Goal: Communication & Community: Share content

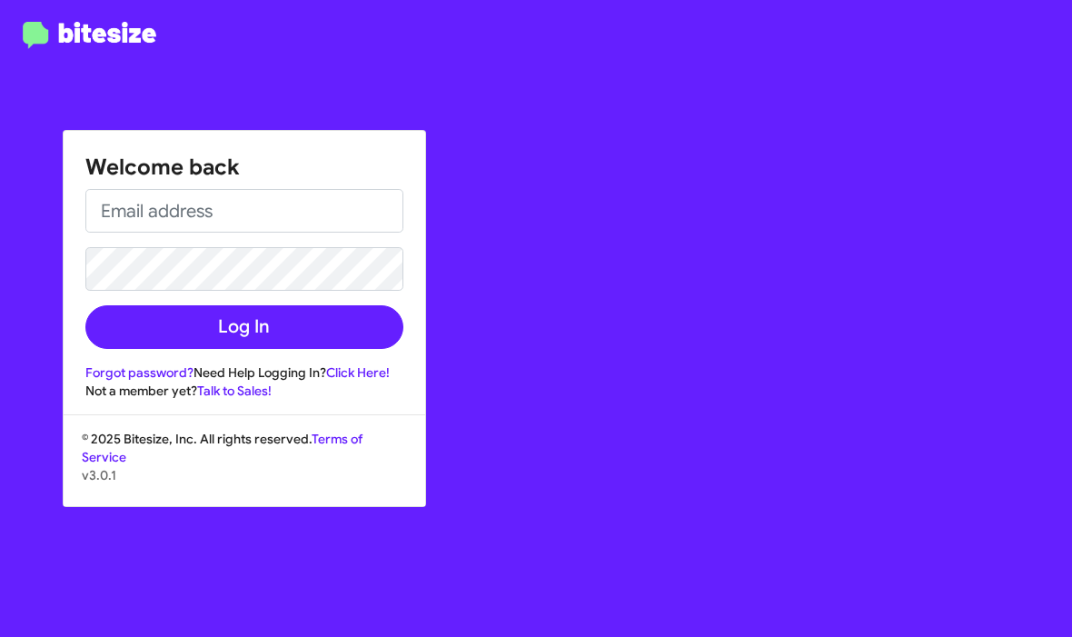
drag, startPoint x: 0, startPoint y: 0, endPoint x: 222, endPoint y: 218, distance: 310.8
click at [0, 0] on html "Welcome back Log In Forgot password? Need Help Logging In? Click Here! Not a me…" at bounding box center [536, 318] width 1072 height 637
click at [222, 218] on input "email" at bounding box center [244, 211] width 318 height 44
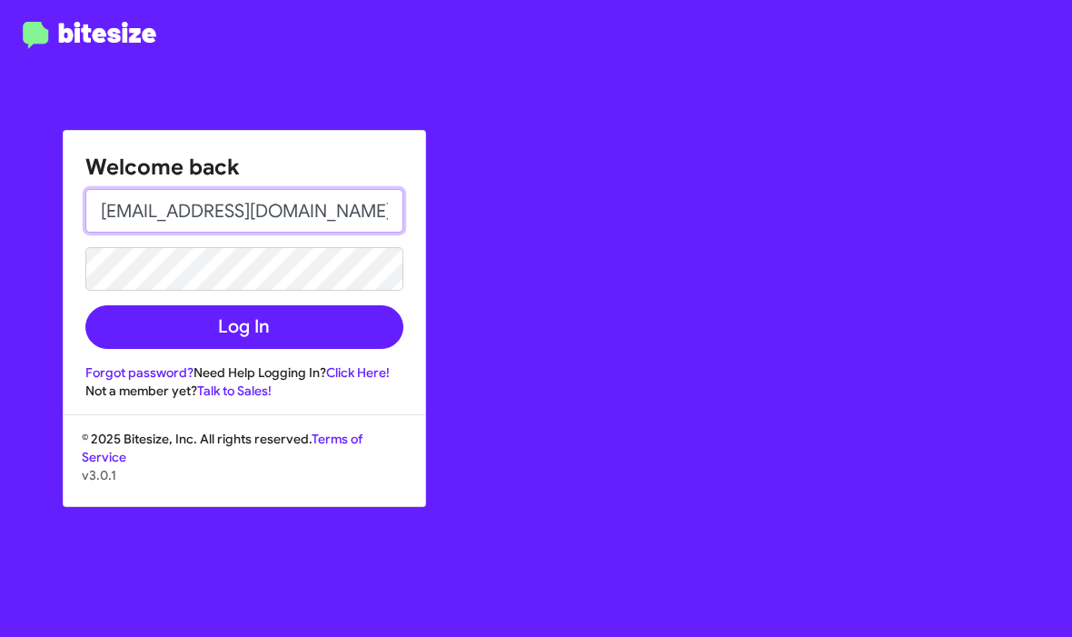
type input "[EMAIL_ADDRESS][DOMAIN_NAME]"
drag, startPoint x: 222, startPoint y: 218, endPoint x: -1, endPoint y: -1, distance: 312.1
click at [0, 0] on html "Welcome back [EMAIL_ADDRESS][DOMAIN_NAME] Log In Forgot password? Need Help Log…" at bounding box center [536, 318] width 1072 height 637
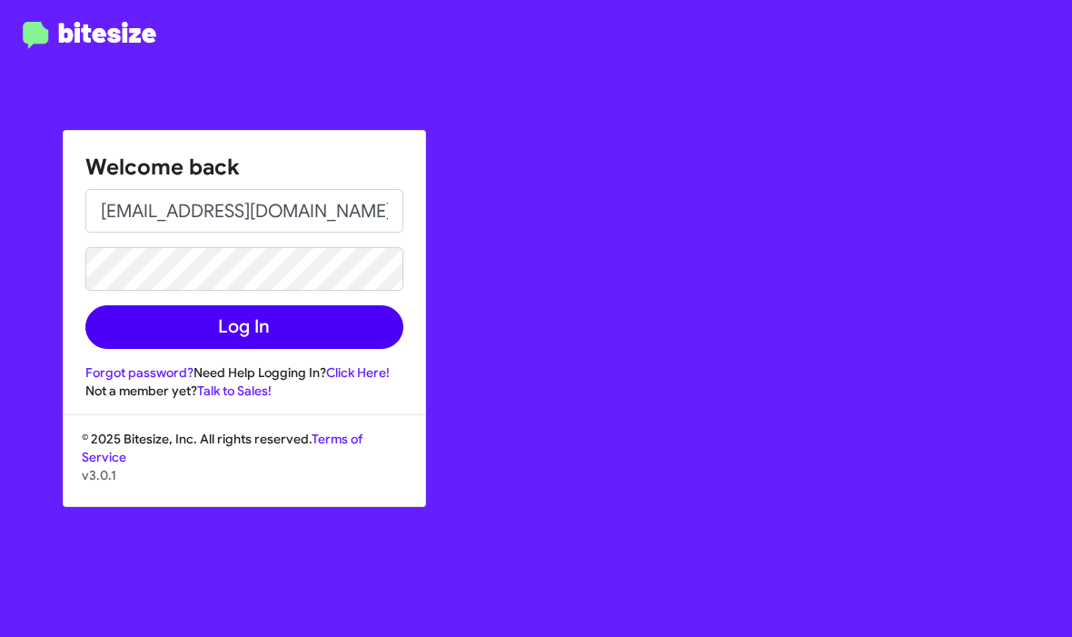
click at [209, 336] on button "Log In" at bounding box center [244, 327] width 318 height 44
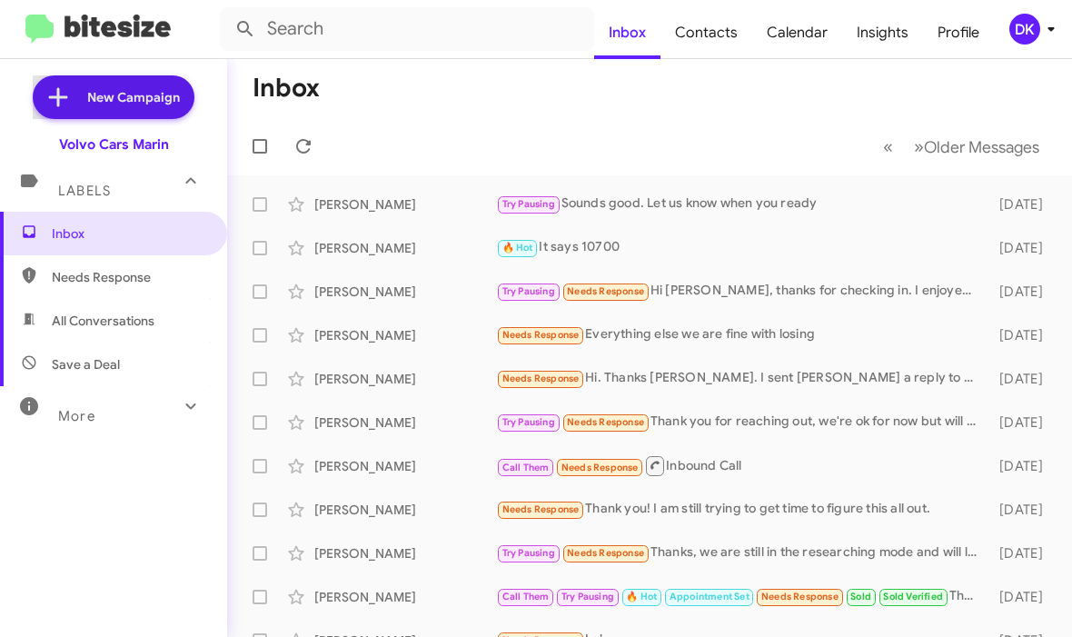
click at [0, 0] on html "Inbox Contacts Calendar Insights Profile DK New Campaign Volvo Cars Marin Label…" at bounding box center [536, 318] width 1072 height 637
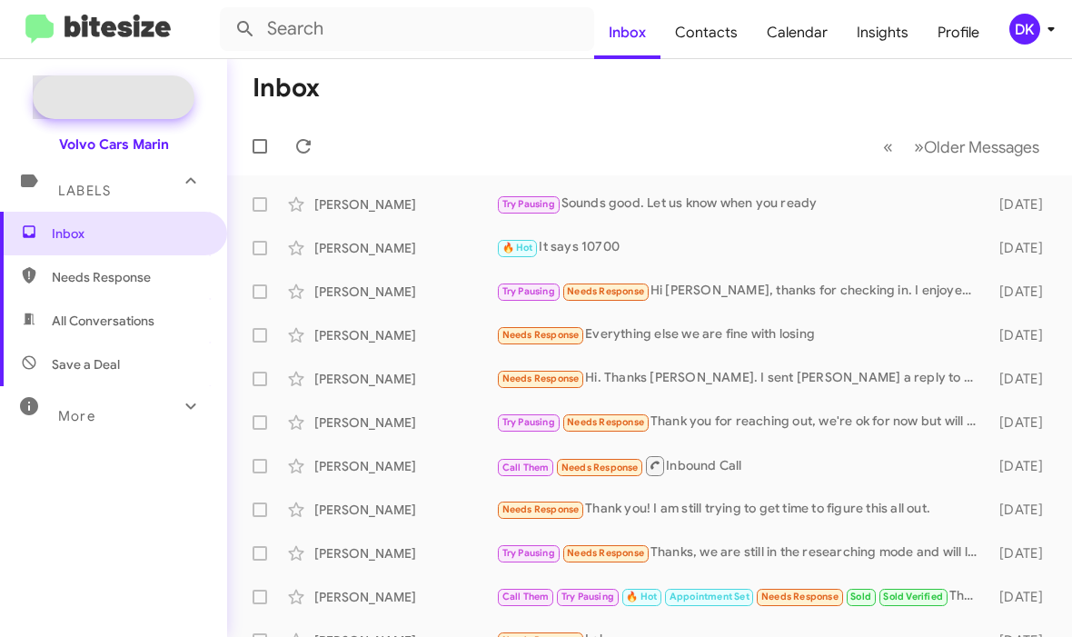
click at [124, 97] on span "New Campaign" at bounding box center [133, 97] width 93 height 18
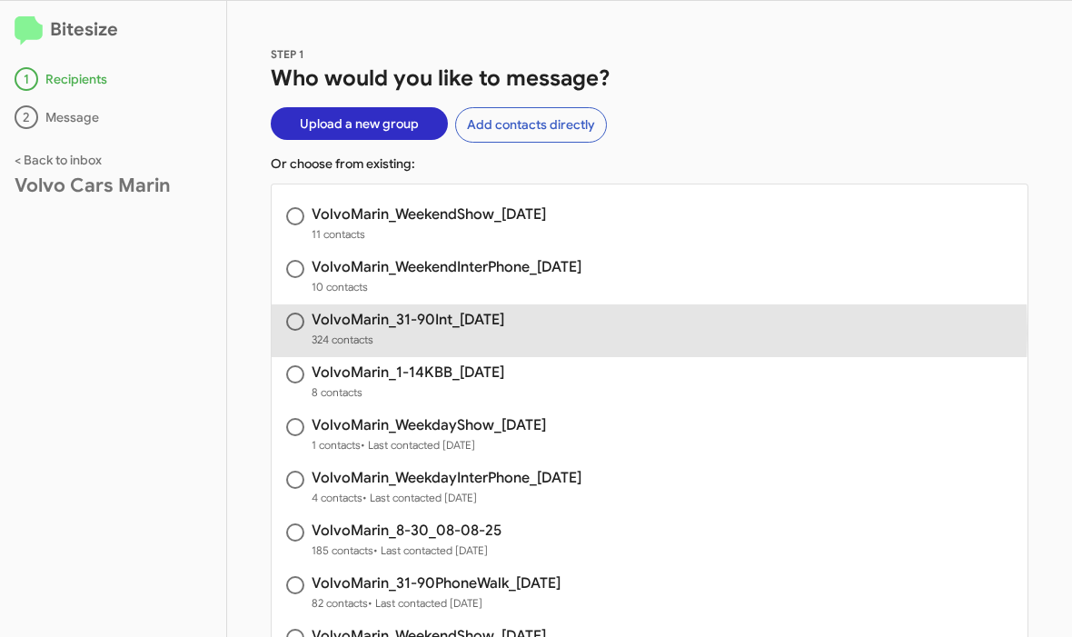
click at [0, 0] on html "Bitesize 1 Recipients 2 Message < Back to inbox Volvo Cars Marin STEP 1 Who wou…" at bounding box center [536, 318] width 1072 height 637
click at [443, 333] on span "324 contacts" at bounding box center [407, 340] width 193 height 18
radio input "true"
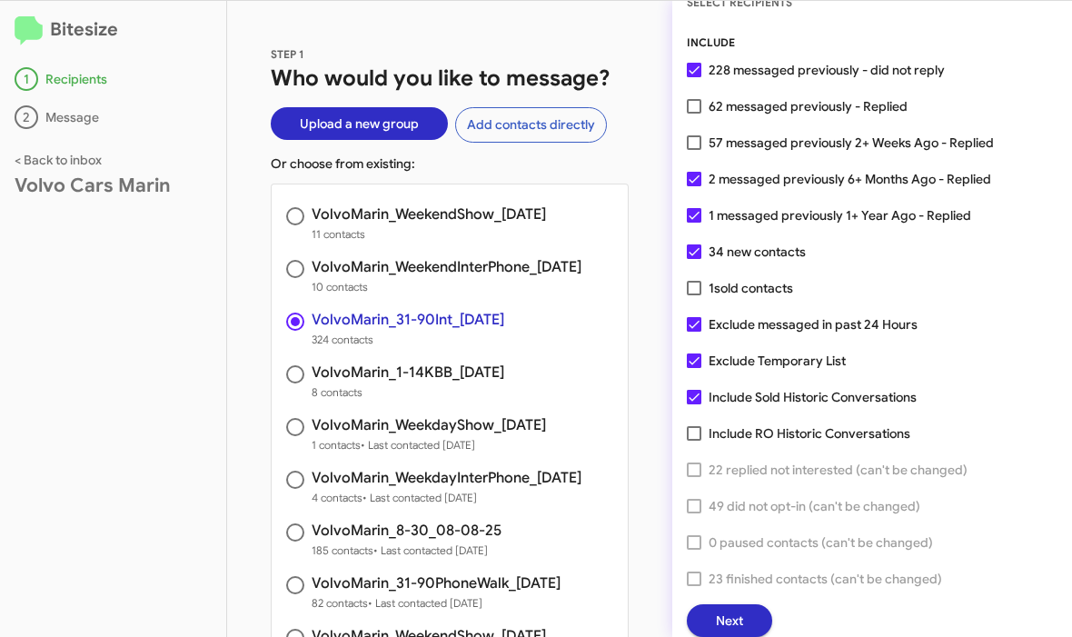
scroll to position [51, 0]
click at [726, 618] on span "Next" at bounding box center [729, 621] width 27 height 33
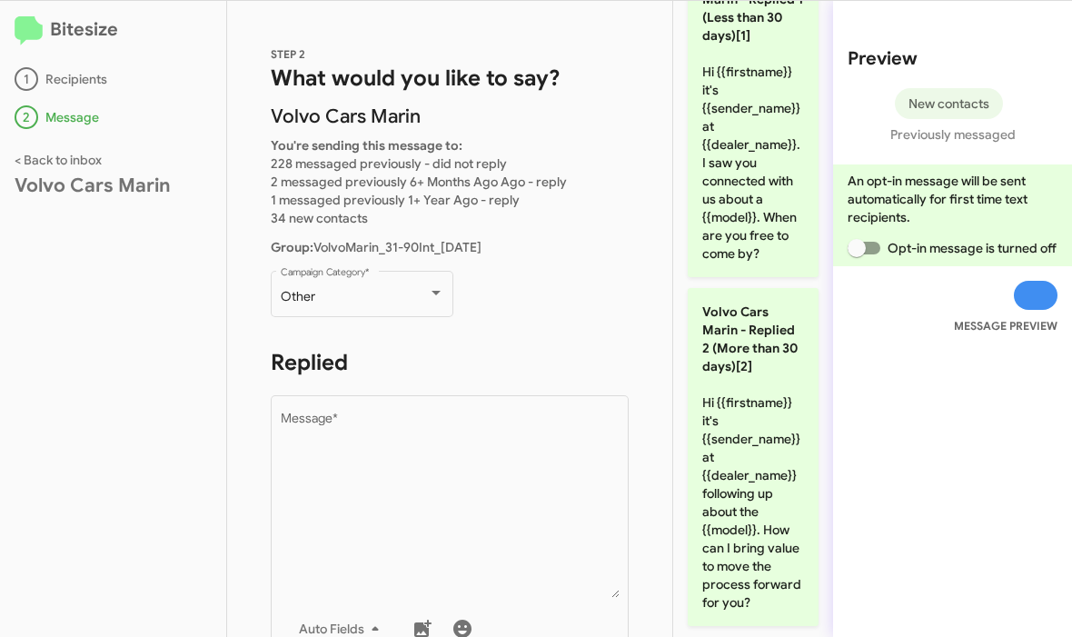
scroll to position [116, 0]
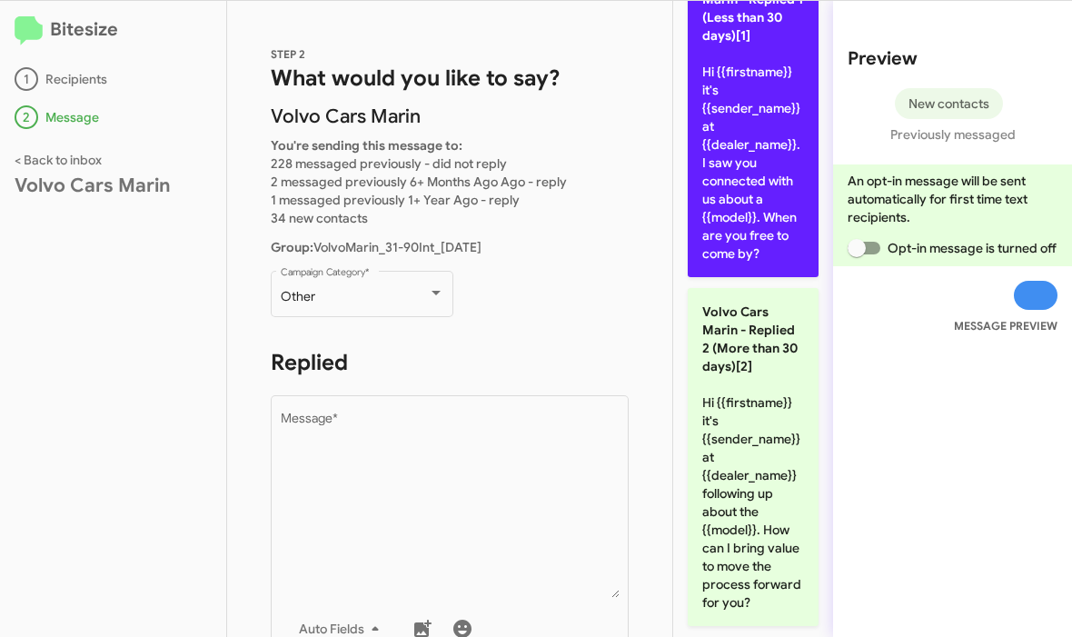
click at [756, 162] on p "Volvo Cars Marin - Replied 1 (Less than 30 days)[1] Hi {{firstname}} it's {{sen…" at bounding box center [752, 117] width 131 height 320
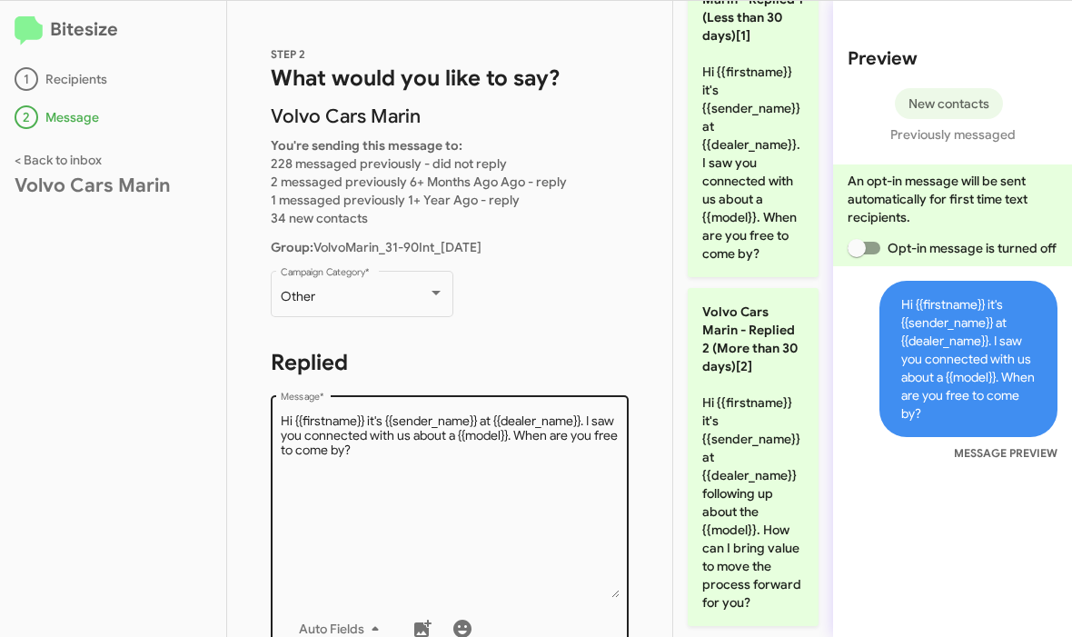
drag, startPoint x: 756, startPoint y: 162, endPoint x: 544, endPoint y: 433, distance: 344.8
click at [0, 0] on html "Bitesize 1 Recipients 2 Message < Back to inbox Volvo Cars Marin STEP 2 What wo…" at bounding box center [536, 318] width 1072 height 637
click at [544, 433] on textarea "Message *" at bounding box center [450, 504] width 339 height 185
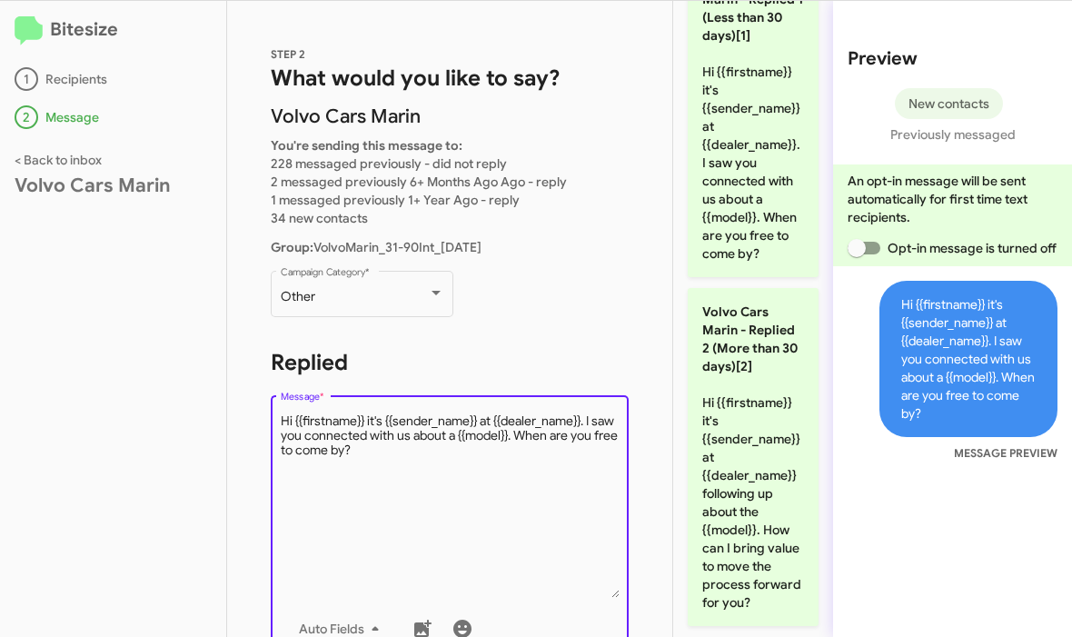
click at [557, 476] on textarea "Message *" at bounding box center [450, 504] width 339 height 185
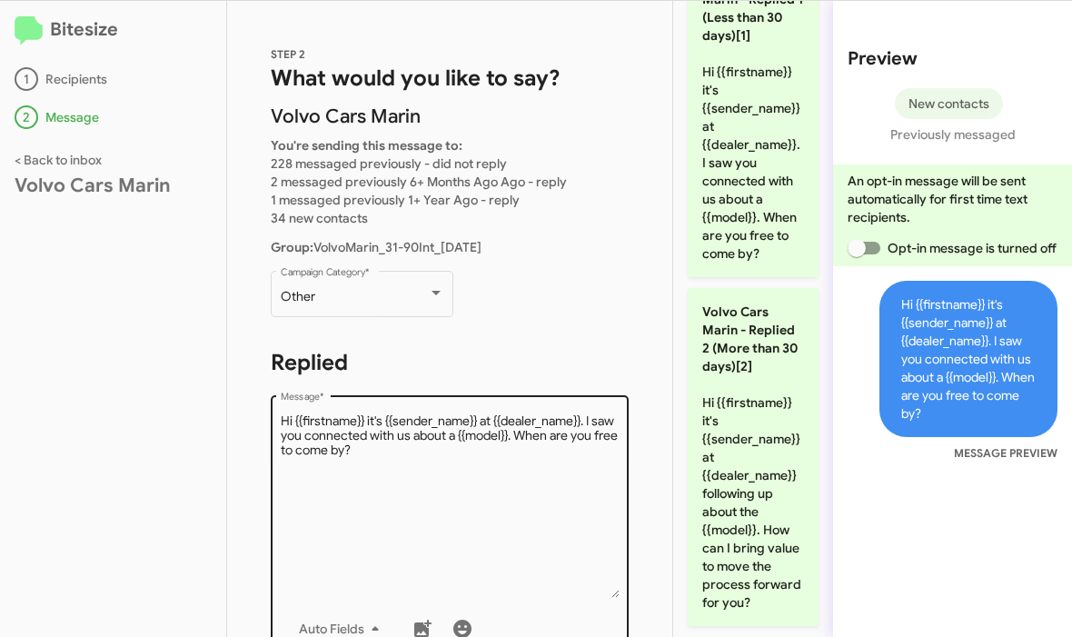
drag, startPoint x: 557, startPoint y: 476, endPoint x: 539, endPoint y: 463, distance: 22.2
click at [0, 0] on html "Bitesize 1 Recipients 2 Message < Back to inbox Volvo Cars Marin STEP 2 What wo…" at bounding box center [536, 318] width 1072 height 637
click at [539, 463] on textarea "Message *" at bounding box center [450, 504] width 339 height 185
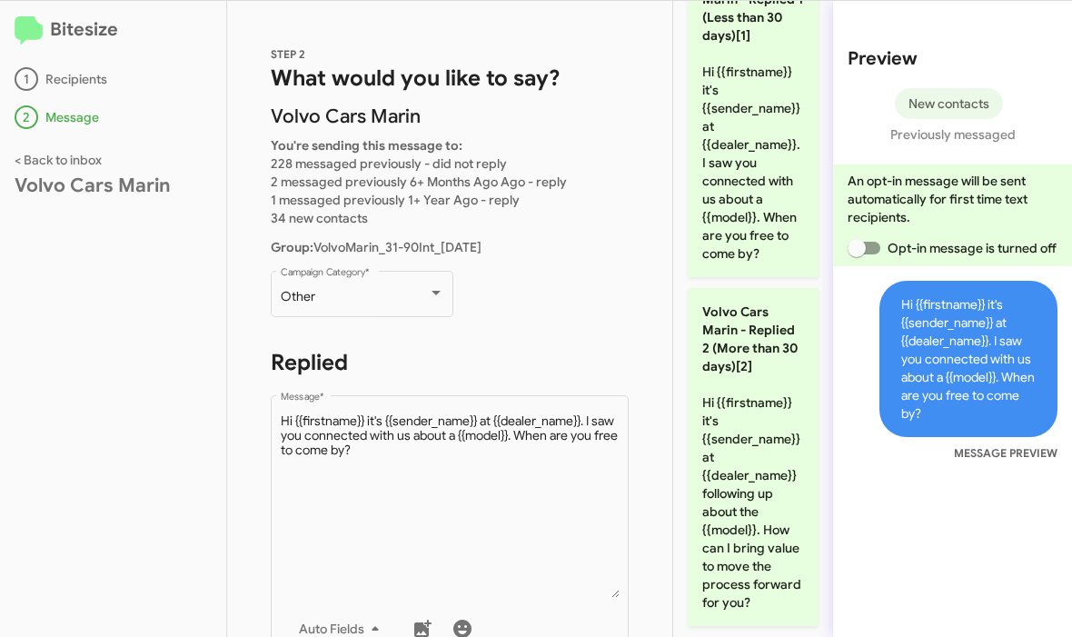
drag, startPoint x: 539, startPoint y: 463, endPoint x: -1, endPoint y: -1, distance: 711.6
click at [0, 0] on html "Bitesize 1 Recipients 2 Message < Back to inbox Volvo Cars Marin STEP 2 What wo…" at bounding box center [536, 318] width 1072 height 637
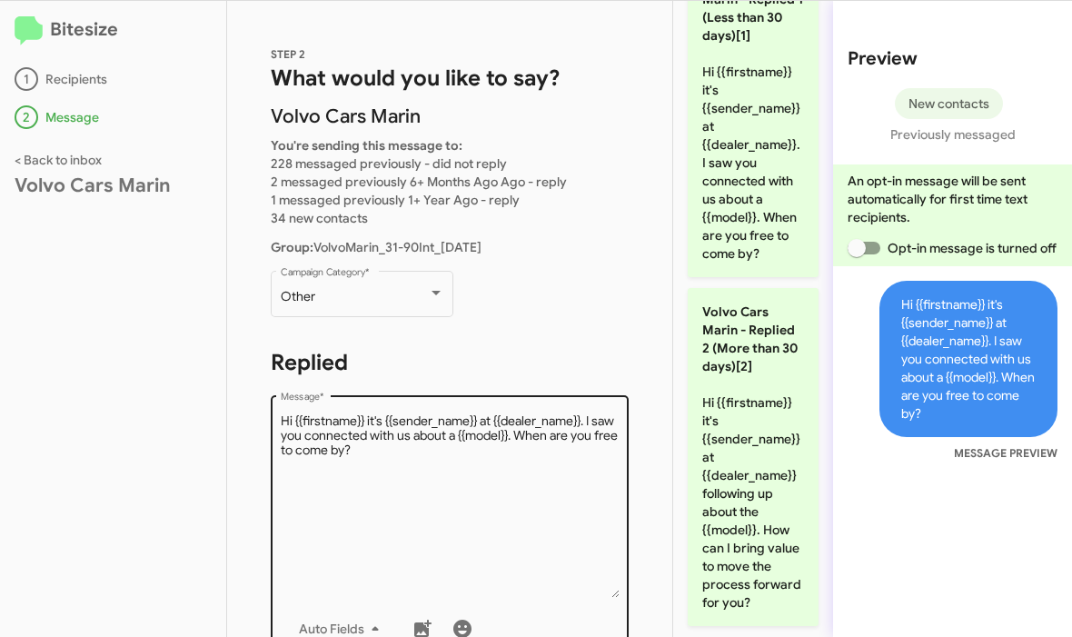
click at [542, 430] on textarea "Message *" at bounding box center [450, 504] width 339 height 185
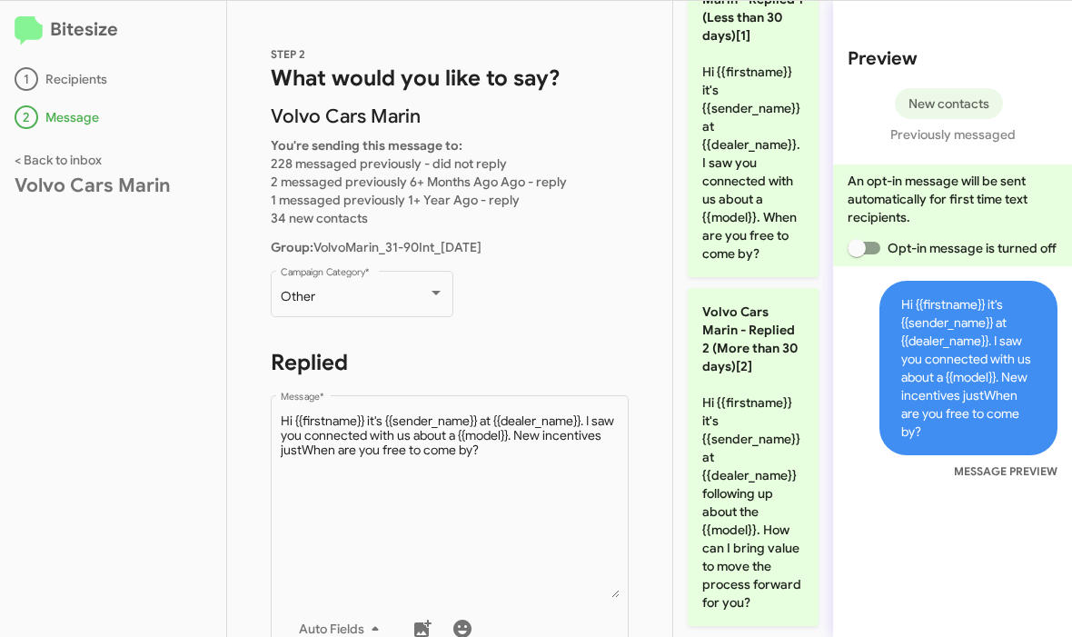
drag, startPoint x: 542, startPoint y: 430, endPoint x: -1, endPoint y: -1, distance: 693.0
click at [0, 0] on html "Bitesize 1 Recipients 2 Message < Back to inbox Volvo Cars Marin STEP 2 What wo…" at bounding box center [536, 318] width 1072 height 637
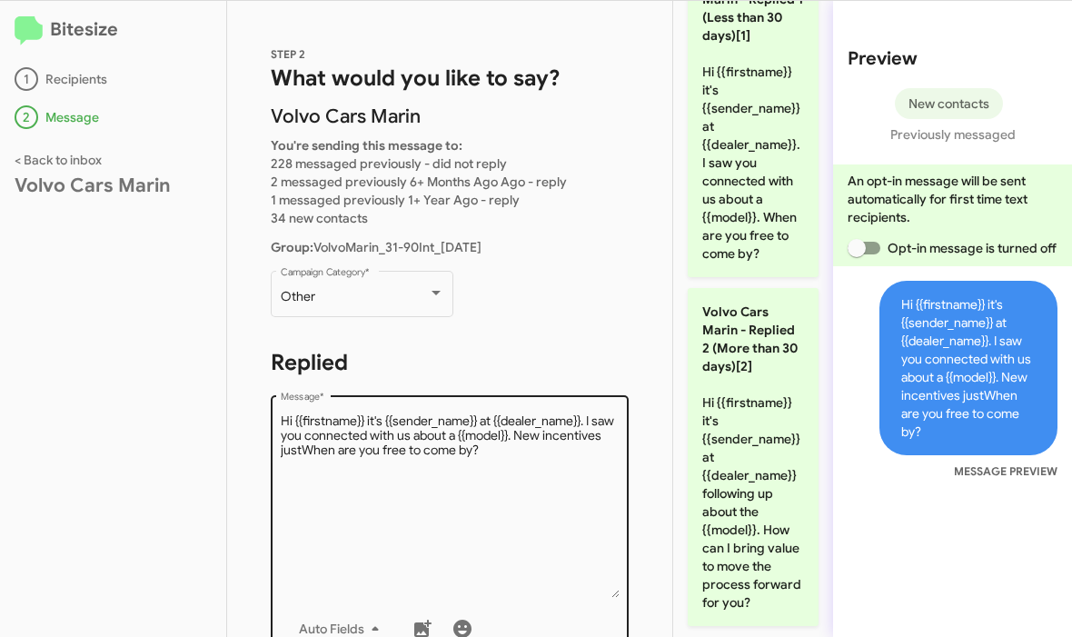
drag, startPoint x: -1, startPoint y: -1, endPoint x: 546, endPoint y: 454, distance: 711.2
click at [0, 0] on html "Bitesize 1 Recipients 2 Message < Back to inbox Volvo Cars Marin STEP 2 What wo…" at bounding box center [536, 318] width 1072 height 637
click at [546, 454] on textarea "Message *" at bounding box center [450, 504] width 339 height 185
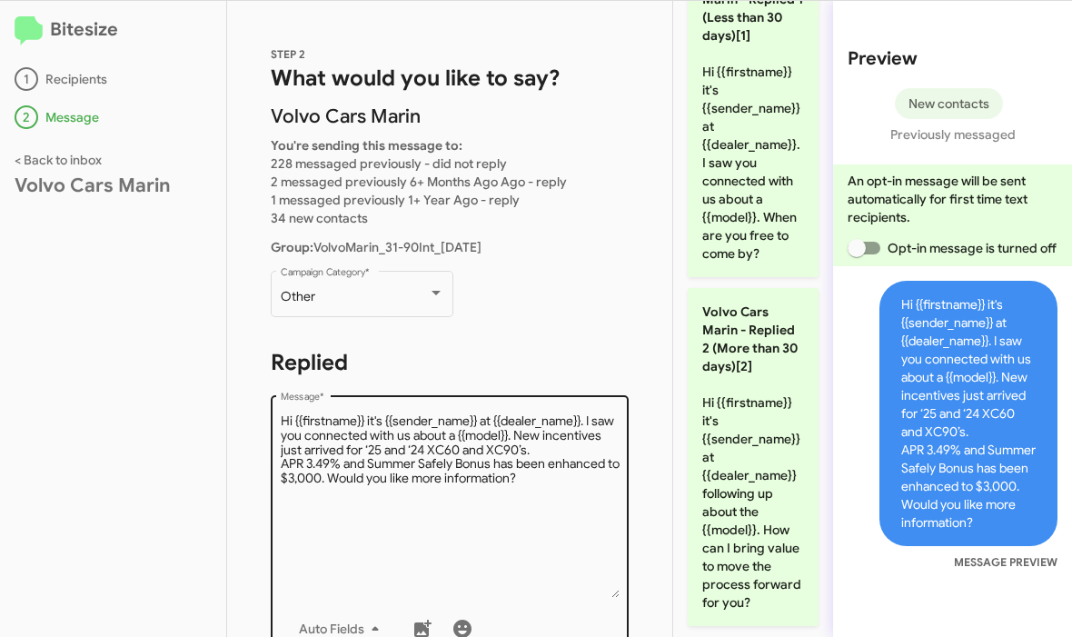
drag, startPoint x: 546, startPoint y: 454, endPoint x: 488, endPoint y: 440, distance: 59.9
click at [0, 0] on html "Bitesize 1 Recipients 2 Message < Back to inbox Volvo Cars Marin STEP 2 What wo…" at bounding box center [536, 318] width 1072 height 637
click at [488, 440] on textarea "Message *" at bounding box center [450, 504] width 339 height 185
drag, startPoint x: 488, startPoint y: 440, endPoint x: 431, endPoint y: 445, distance: 56.6
click at [0, 0] on html "Bitesize 1 Recipients 2 Message < Back to inbox Volvo Cars Marin STEP 2 What wo…" at bounding box center [536, 318] width 1072 height 637
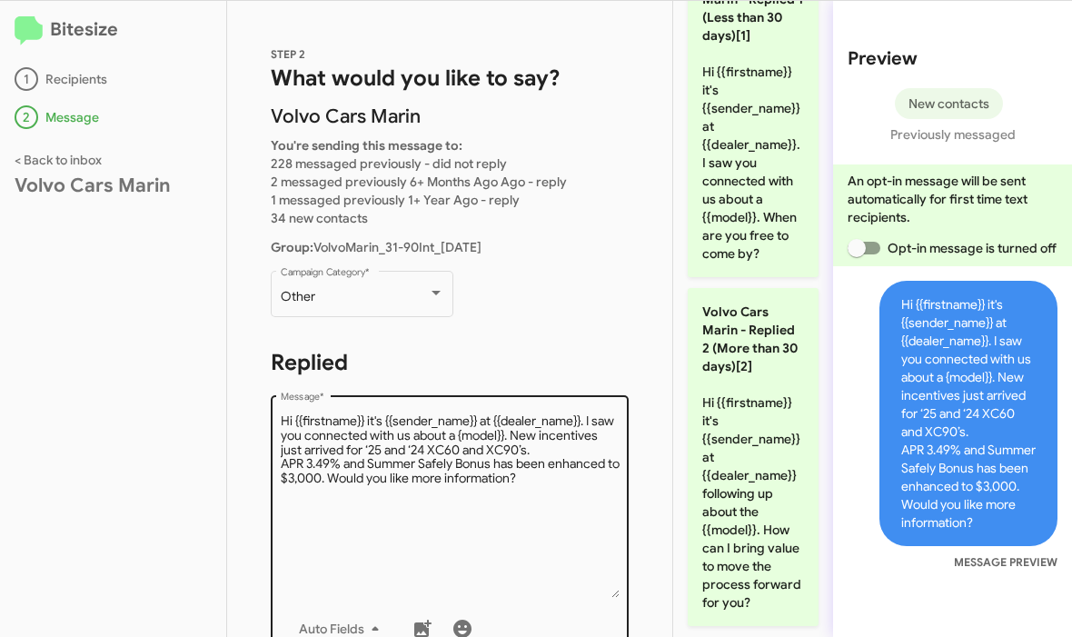
click at [431, 445] on textarea "Message *" at bounding box center [450, 504] width 339 height 185
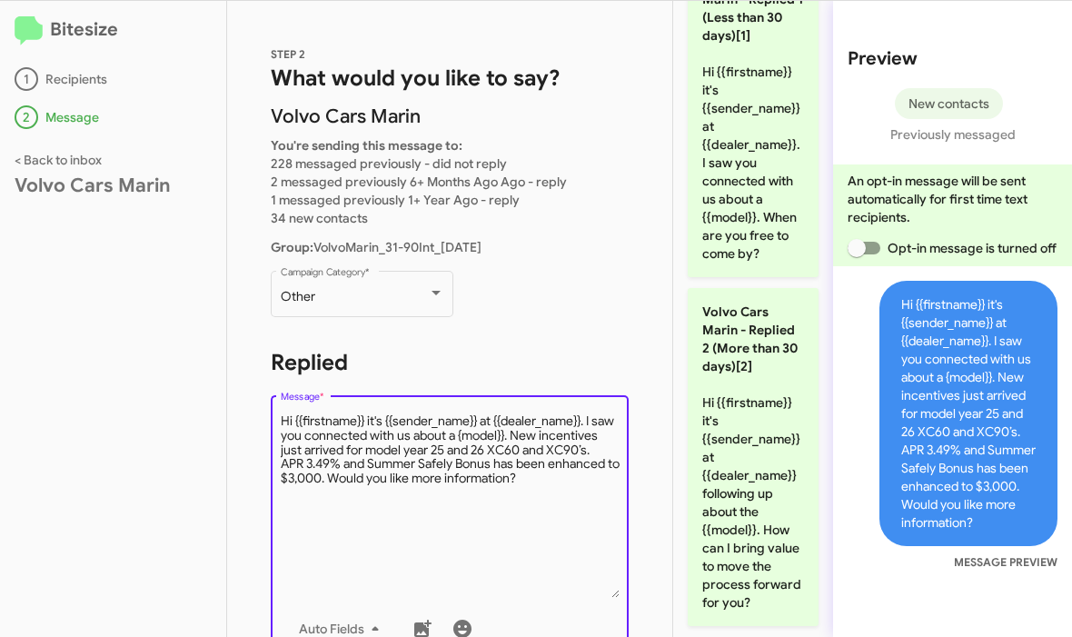
click at [0, 0] on html "Bitesize 1 Recipients 2 Message < Back to inbox Volvo Cars Marin STEP 2 What wo…" at bounding box center [536, 318] width 1072 height 637
click at [606, 476] on textarea "Message *" at bounding box center [450, 504] width 339 height 185
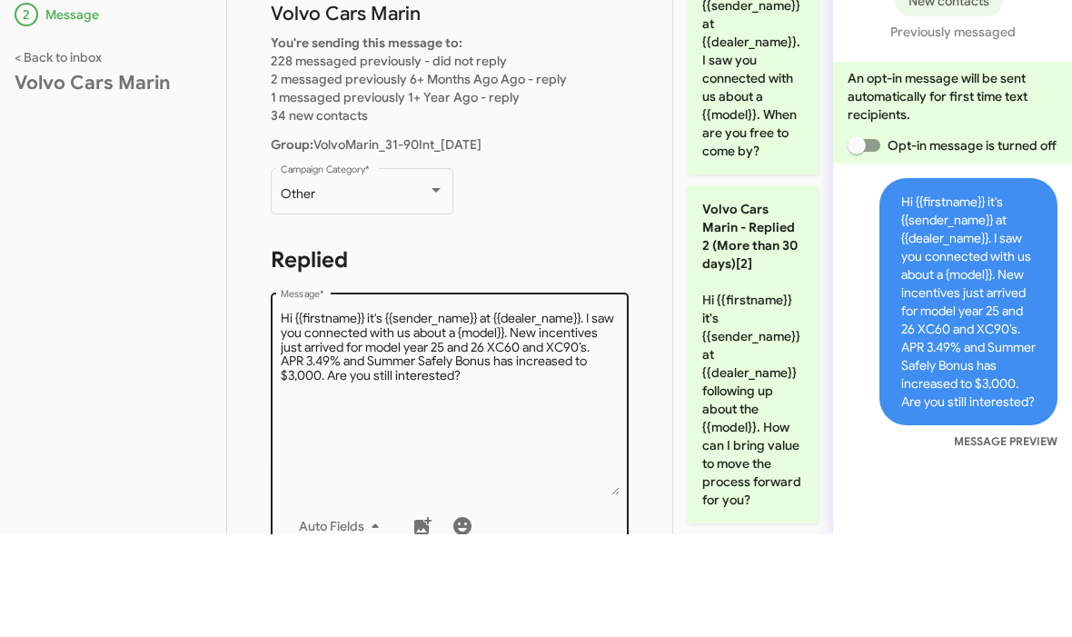
click at [0, 0] on html "Bitesize 1 Recipients 2 Message < Back to inbox Volvo Cars Marin STEP 2 What wo…" at bounding box center [536, 318] width 1072 height 637
click at [484, 412] on textarea "Message *" at bounding box center [450, 504] width 339 height 185
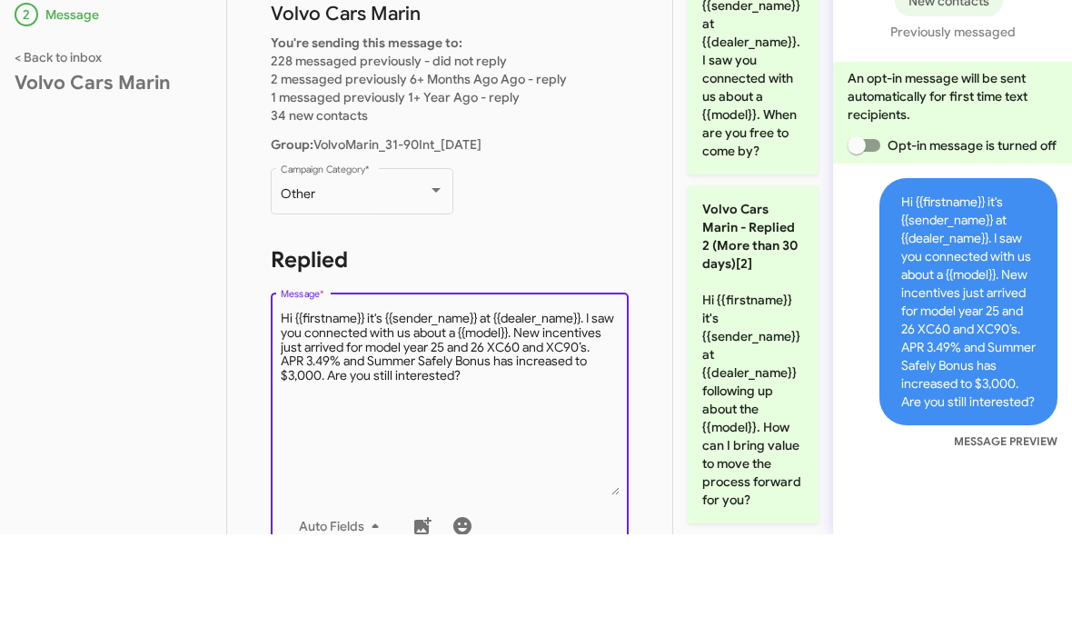
type textarea "Hi {{firstname}} it's {{sender_name}} at {{dealer_name}}. I saw you connected w…"
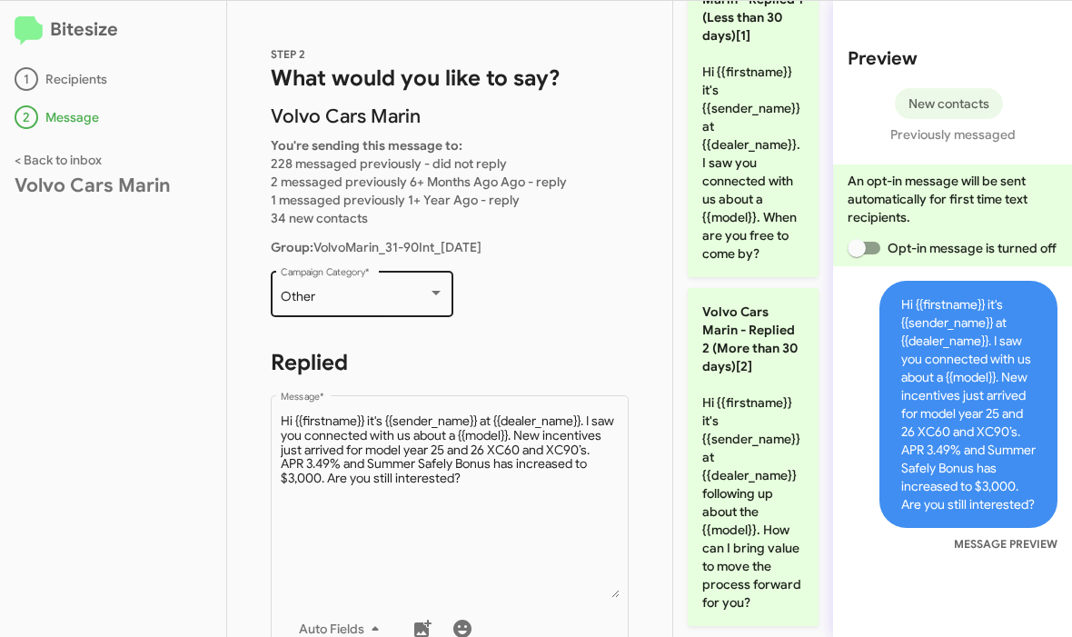
drag, startPoint x: 484, startPoint y: 327, endPoint x: 276, endPoint y: 315, distance: 208.3
click at [0, 0] on html "Bitesize 1 Recipients 2 Message < Back to inbox Volvo Cars Marin STEP 2 What wo…" at bounding box center [536, 318] width 1072 height 637
click at [276, 315] on div "Other Campaign Category *" at bounding box center [362, 292] width 183 height 50
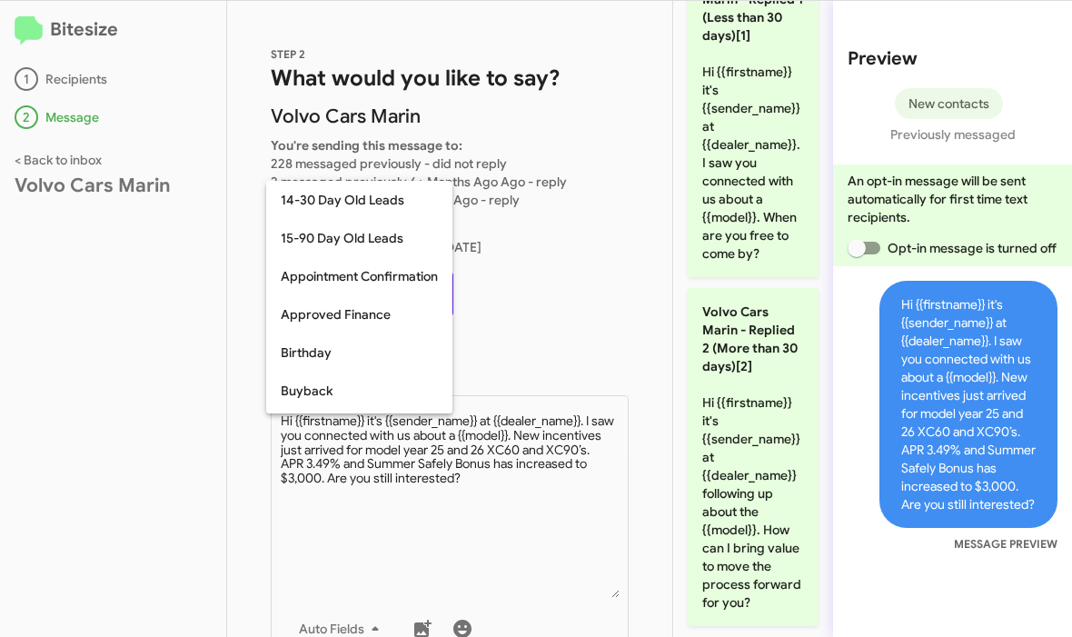
scroll to position [399, 0]
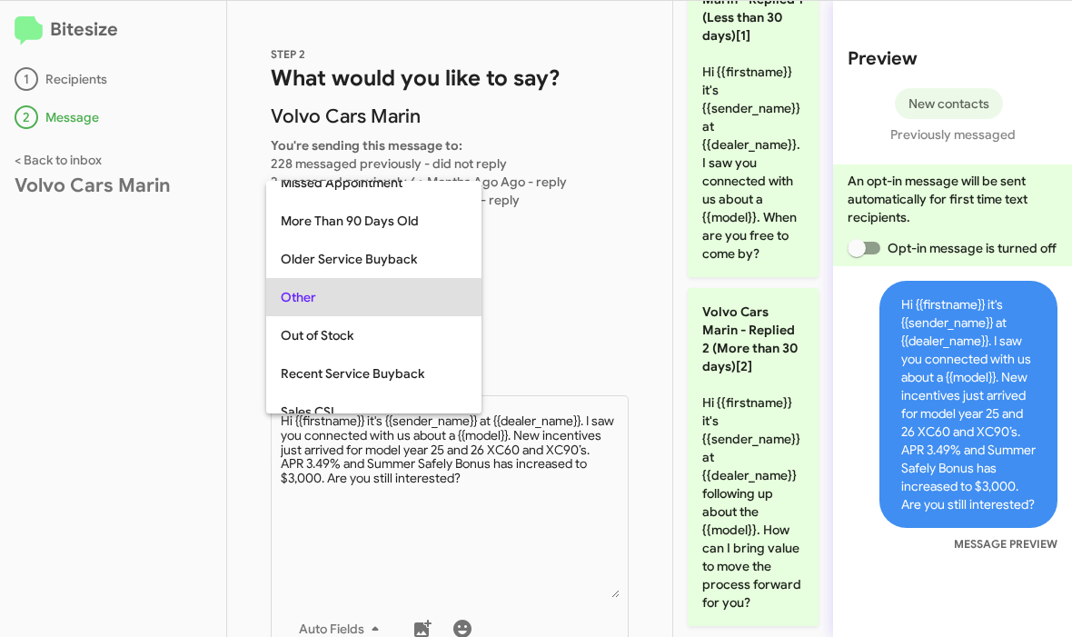
drag, startPoint x: 276, startPoint y: 315, endPoint x: -1, endPoint y: -1, distance: 420.2
click at [0, 0] on html "Bitesize 1 Recipients 2 Message < Back to inbox Volvo Cars Marin STEP 2 What wo…" at bounding box center [536, 318] width 1072 height 637
click at [484, 541] on div at bounding box center [536, 318] width 1072 height 637
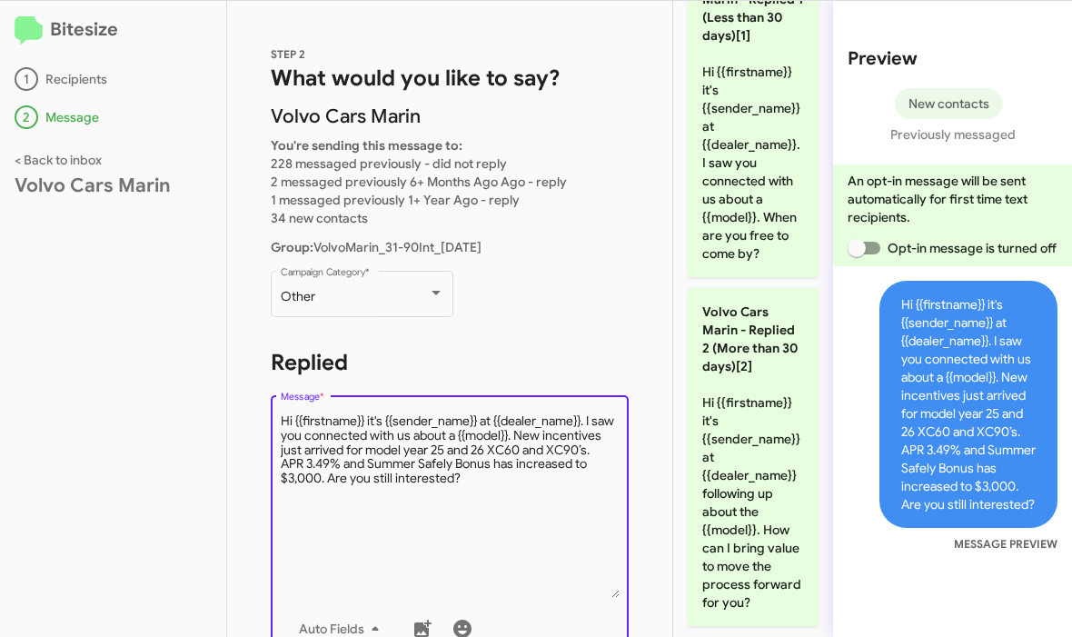
drag, startPoint x: 484, startPoint y: 541, endPoint x: -1, endPoint y: -1, distance: 727.4
click at [0, 0] on html "Bitesize 1 Recipients 2 Message < Back to inbox Volvo Cars Marin STEP 2 What wo…" at bounding box center [536, 318] width 1072 height 637
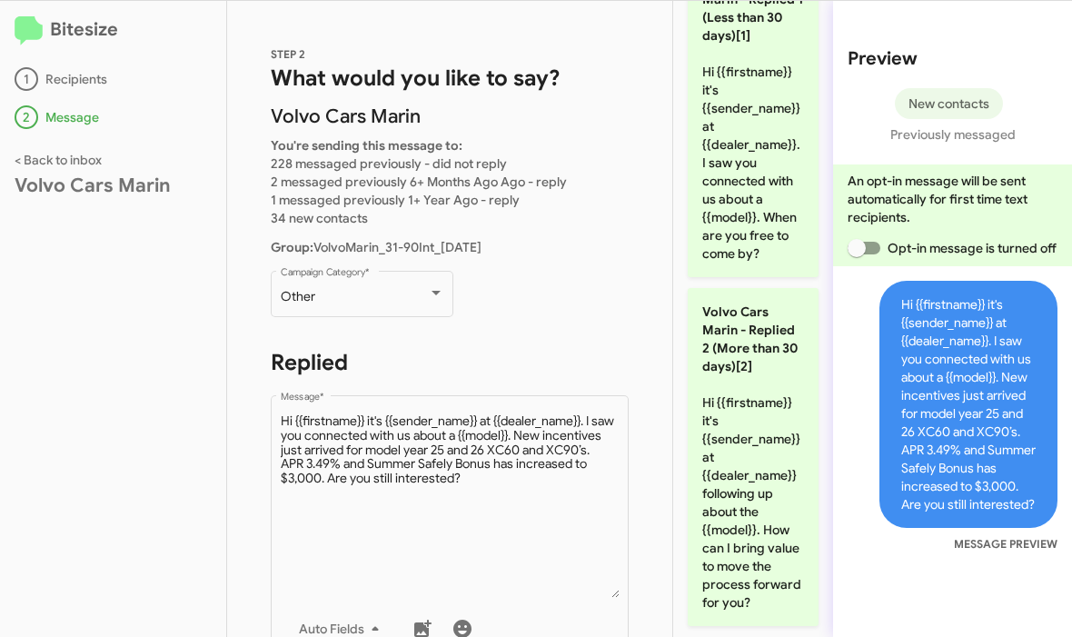
click at [0, 0] on html "Bitesize 1 Recipients 2 Message < Back to inbox Volvo Cars Marin STEP 2 What wo…" at bounding box center [536, 318] width 1072 height 637
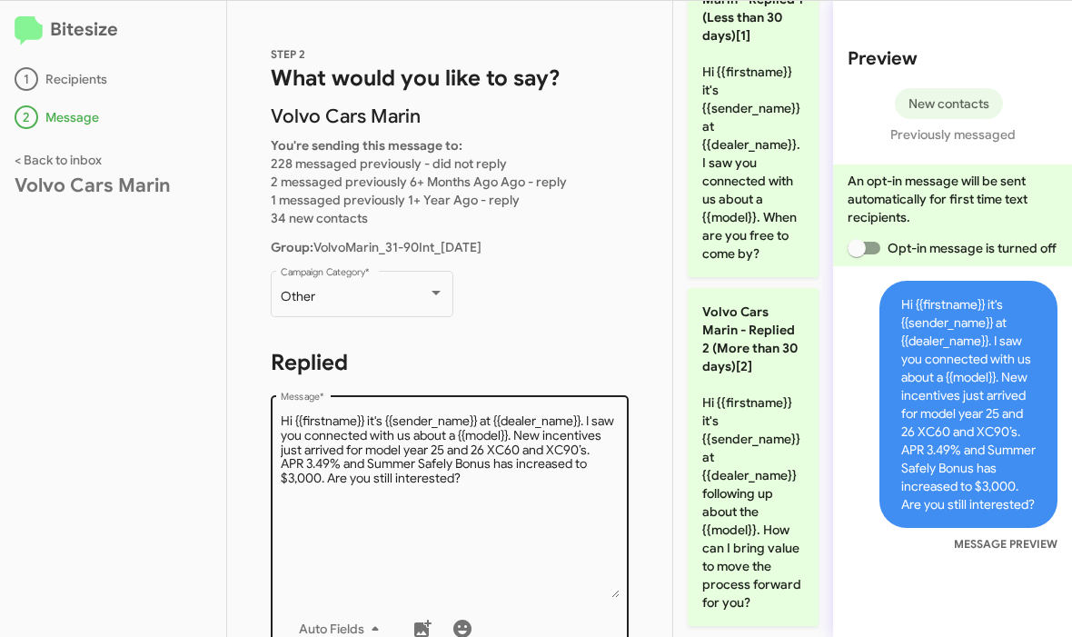
click at [524, 517] on textarea "Message *" at bounding box center [450, 504] width 339 height 185
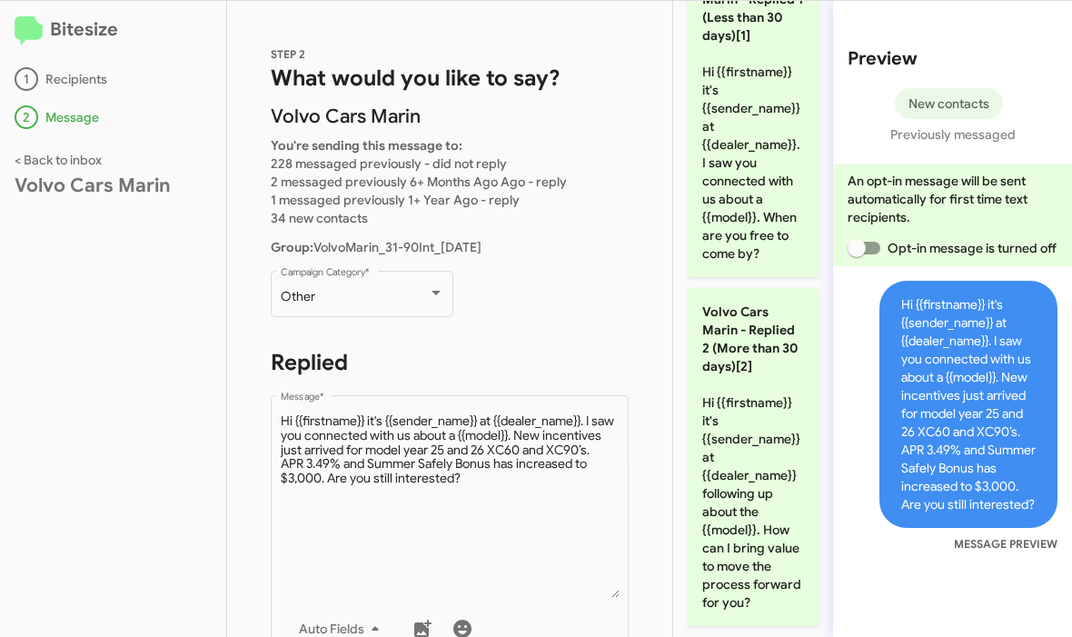
drag, startPoint x: 524, startPoint y: 517, endPoint x: -1, endPoint y: -1, distance: 737.2
click at [0, 0] on html "Bitesize 1 Recipients 2 Message < Back to inbox Volvo Cars Marin STEP 2 What wo…" at bounding box center [536, 318] width 1072 height 637
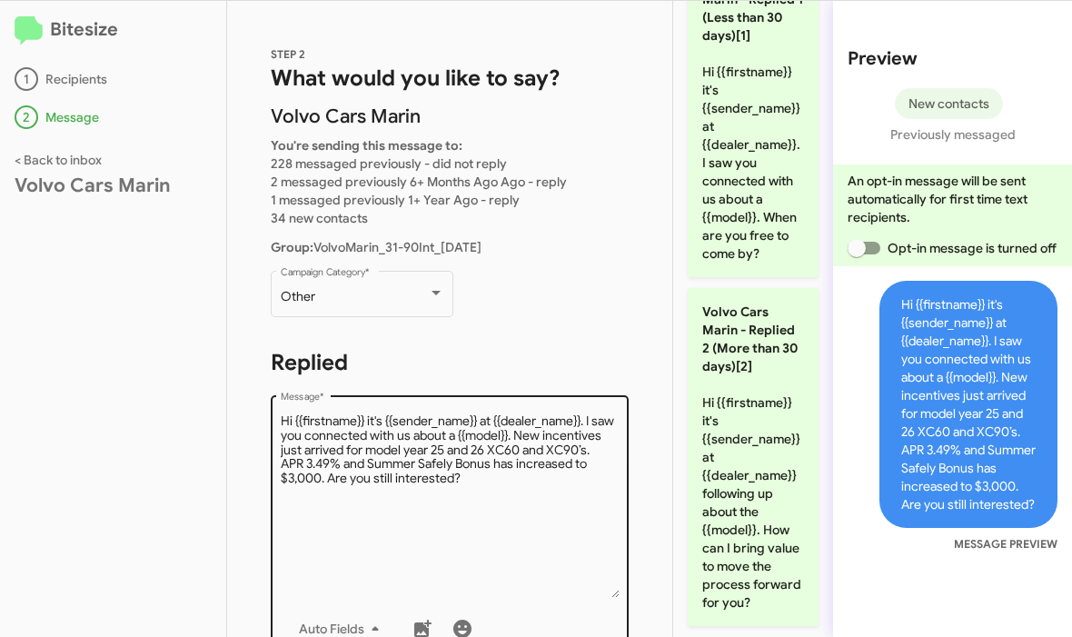
click at [477, 528] on textarea "Message *" at bounding box center [450, 504] width 339 height 185
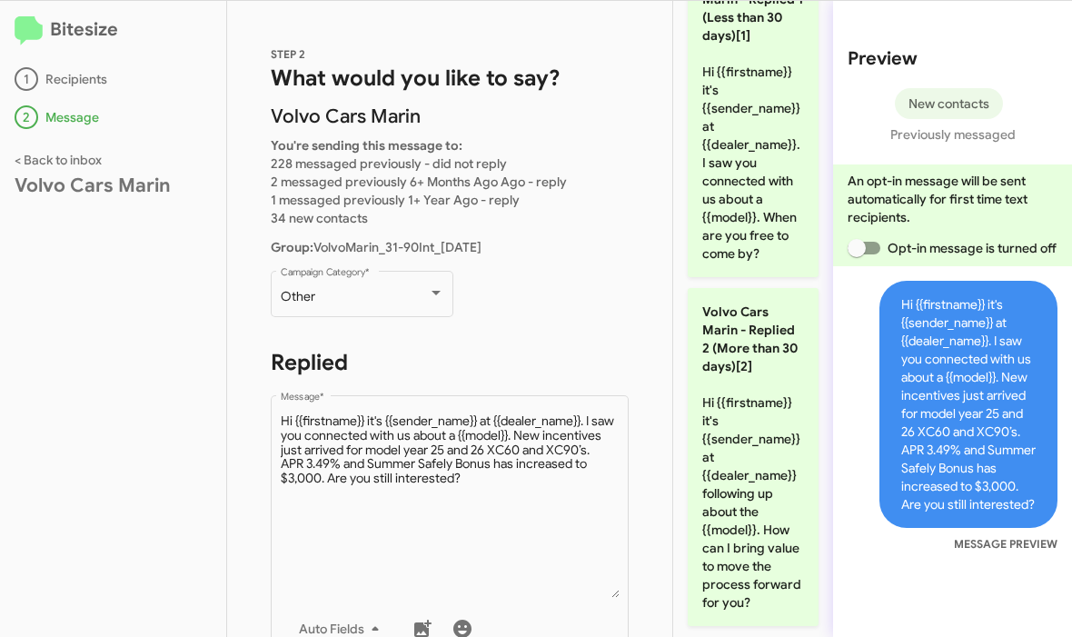
drag, startPoint x: 477, startPoint y: 528, endPoint x: -1, endPoint y: -1, distance: 712.4
click at [0, 0] on html "Bitesize 1 Recipients 2 Message < Back to inbox Volvo Cars Marin STEP 2 What wo…" at bounding box center [536, 318] width 1072 height 637
click at [560, 543] on textarea "Message *" at bounding box center [450, 504] width 339 height 185
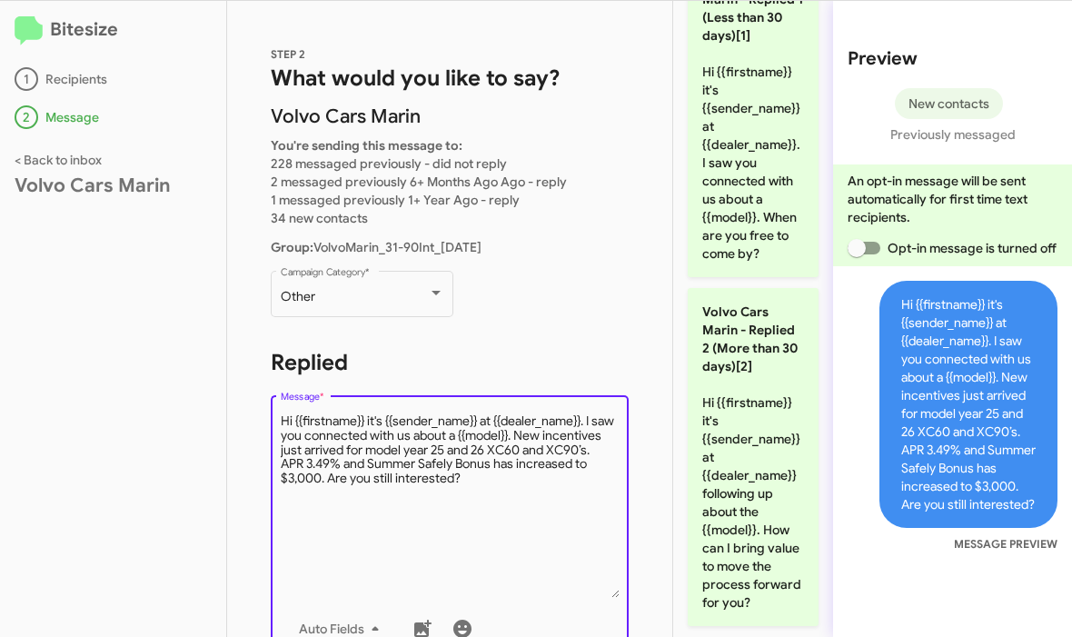
click at [0, 0] on html "Bitesize 1 Recipients 2 Message < Back to inbox Volvo Cars Marin STEP 2 What wo…" at bounding box center [536, 318] width 1072 height 637
click at [488, 513] on textarea "Message *" at bounding box center [450, 504] width 339 height 185
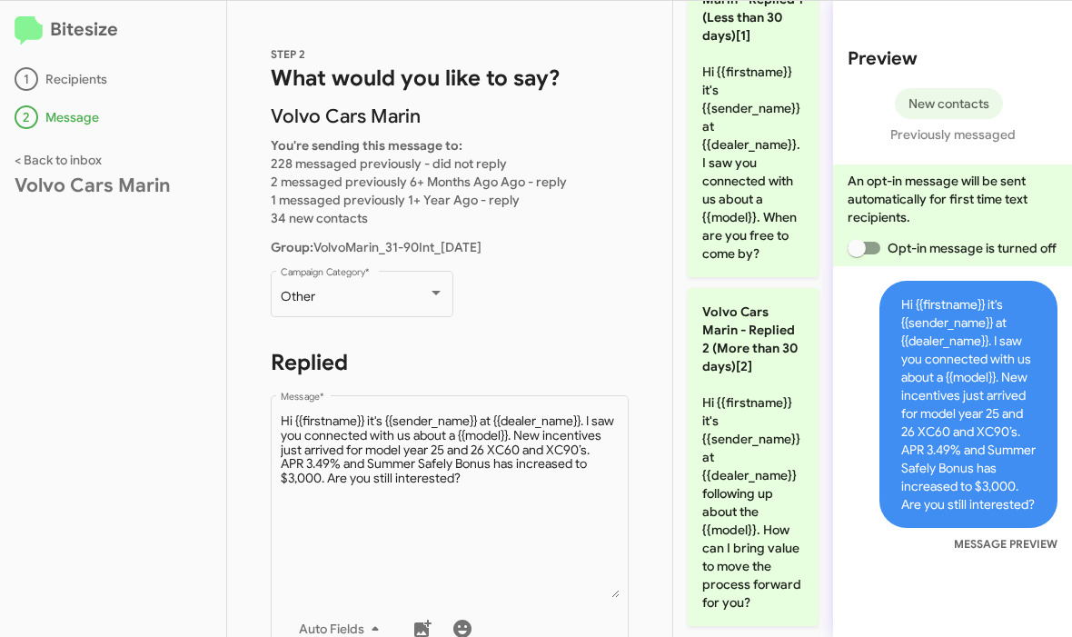
drag, startPoint x: 488, startPoint y: 513, endPoint x: -1, endPoint y: -1, distance: 709.1
click at [0, 0] on html "Bitesize 1 Recipients 2 Message < Back to inbox Volvo Cars Marin STEP 2 What wo…" at bounding box center [536, 318] width 1072 height 637
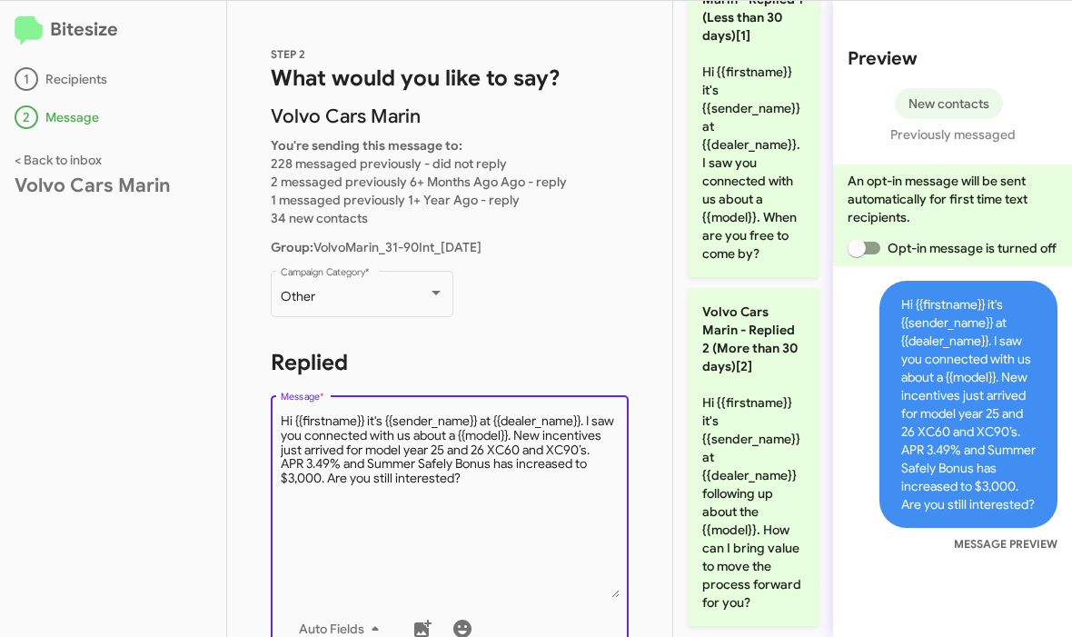
click at [0, 0] on html "Bitesize 1 Recipients 2 Message < Back to inbox Volvo Cars Marin STEP 2 What wo…" at bounding box center [536, 318] width 1072 height 637
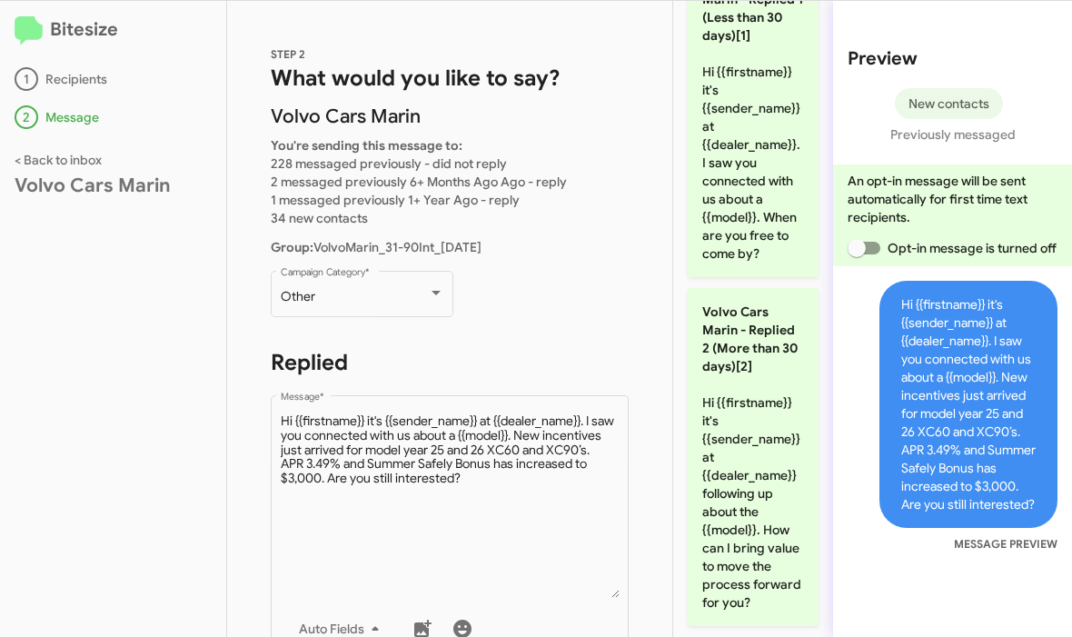
click at [0, 0] on html "Bitesize 1 Recipients 2 Message < Back to inbox Volvo Cars Marin STEP 2 What wo…" at bounding box center [536, 318] width 1072 height 637
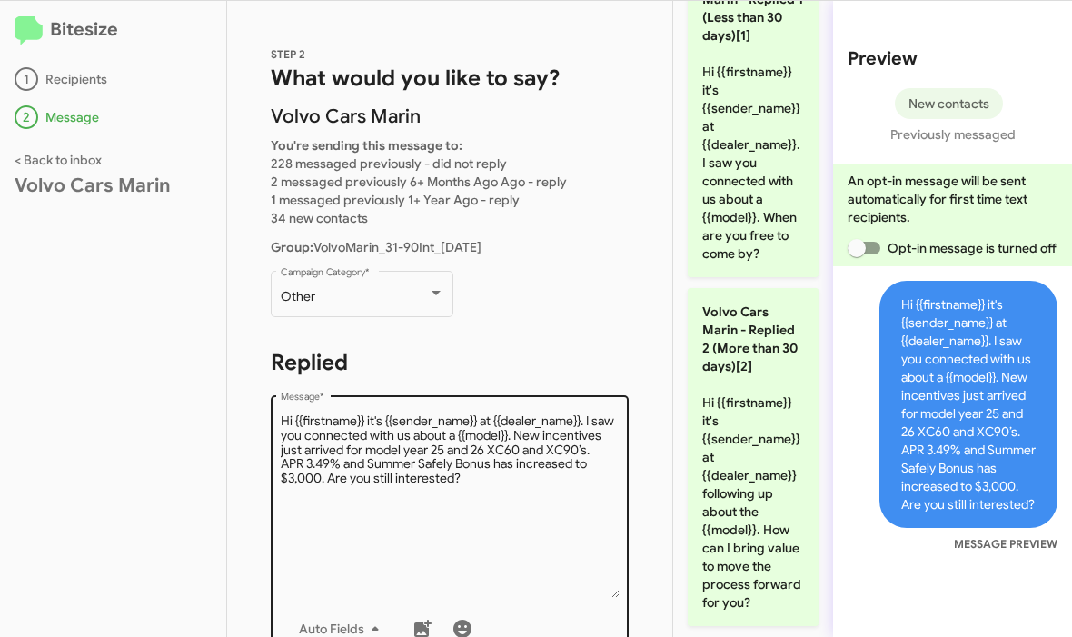
click at [281, 420] on textarea "Message *" at bounding box center [450, 504] width 339 height 185
click at [0, 0] on html "Bitesize 1 Recipients 2 Message < Back to inbox Volvo Cars Marin STEP 2 What wo…" at bounding box center [536, 318] width 1072 height 637
click at [281, 420] on textarea "Message *" at bounding box center [450, 504] width 339 height 185
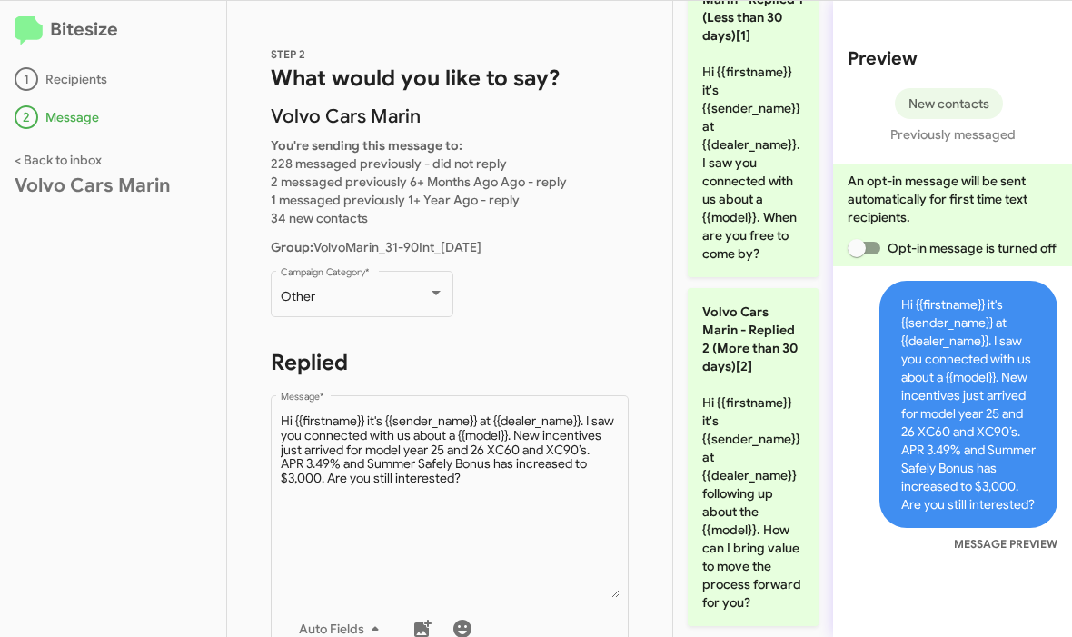
drag, startPoint x: 280, startPoint y: 420, endPoint x: -1, endPoint y: -1, distance: 506.2
click at [0, 0] on html "Bitesize 1 Recipients 2 Message < Back to inbox Volvo Cars Marin STEP 2 What wo…" at bounding box center [536, 318] width 1072 height 637
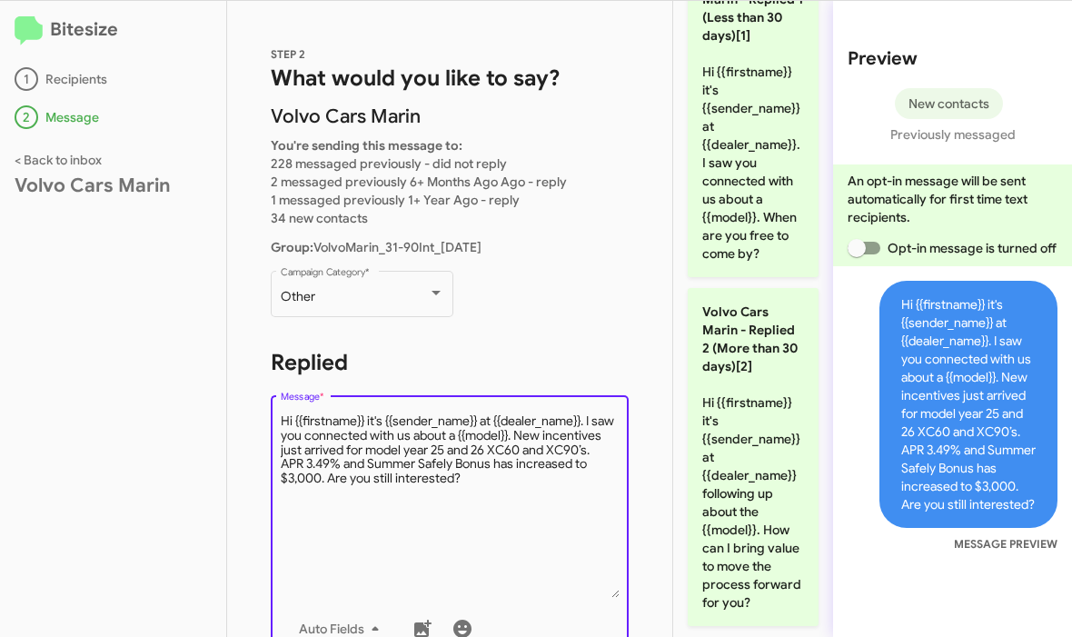
click at [0, 0] on html "Bitesize 1 Recipients 2 Message < Back to inbox Volvo Cars Marin STEP 2 What wo…" at bounding box center [536, 318] width 1072 height 637
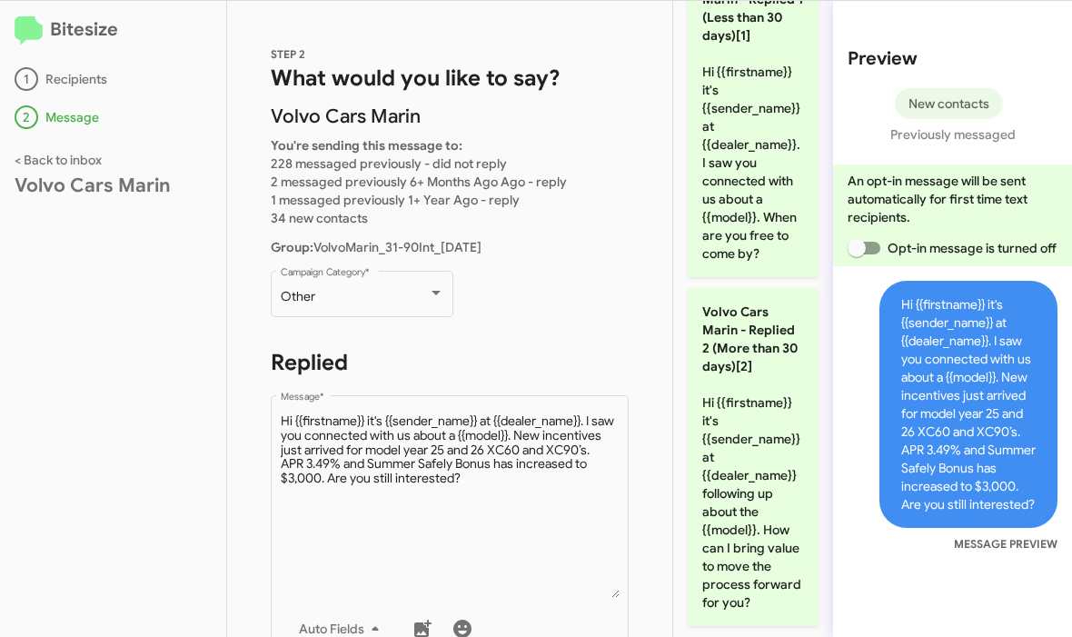
click at [0, 0] on html "Bitesize 1 Recipients 2 Message < Back to inbox Volvo Cars Marin STEP 2 What wo…" at bounding box center [536, 318] width 1072 height 637
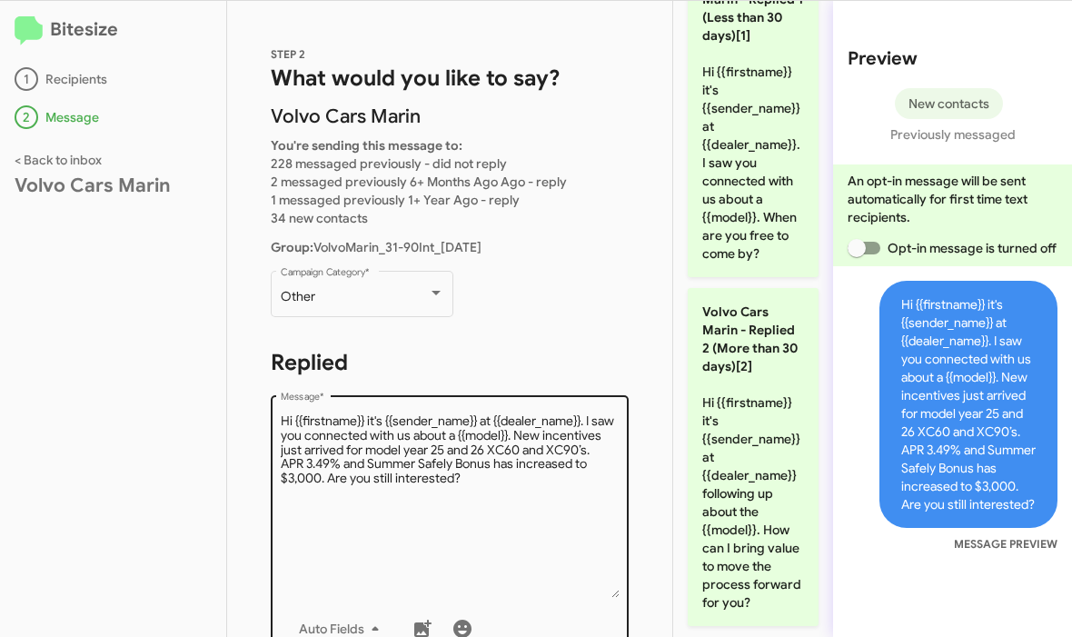
click at [346, 440] on textarea "Message *" at bounding box center [450, 504] width 339 height 185
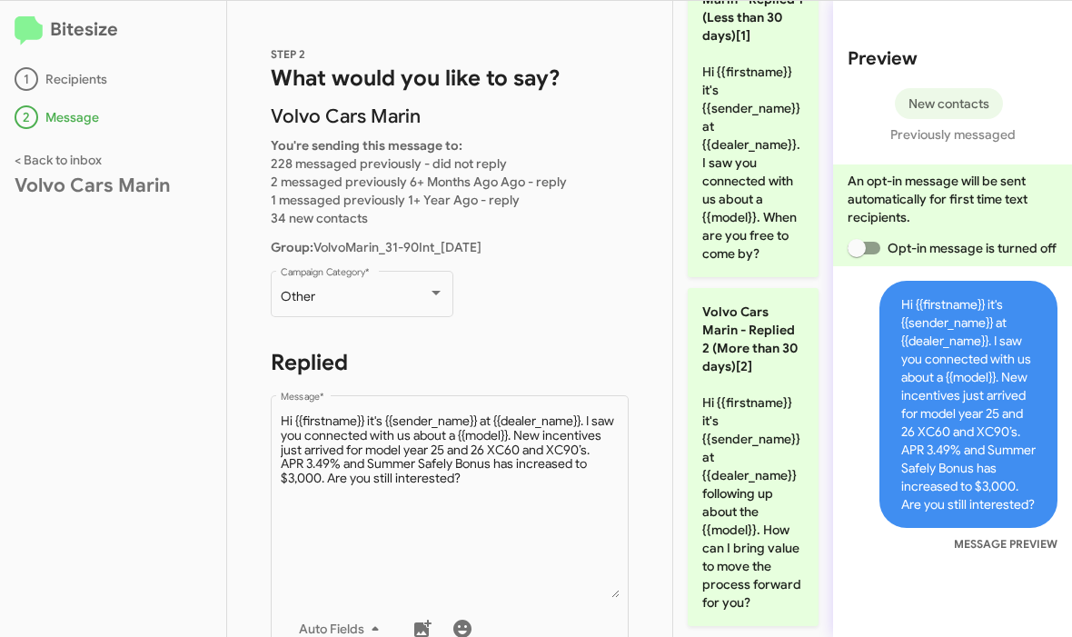
drag, startPoint x: 346, startPoint y: 440, endPoint x: -1, endPoint y: -1, distance: 561.4
click at [0, 0] on html "Bitesize 1 Recipients 2 Message < Back to inbox Volvo Cars Marin STEP 2 What wo…" at bounding box center [536, 318] width 1072 height 637
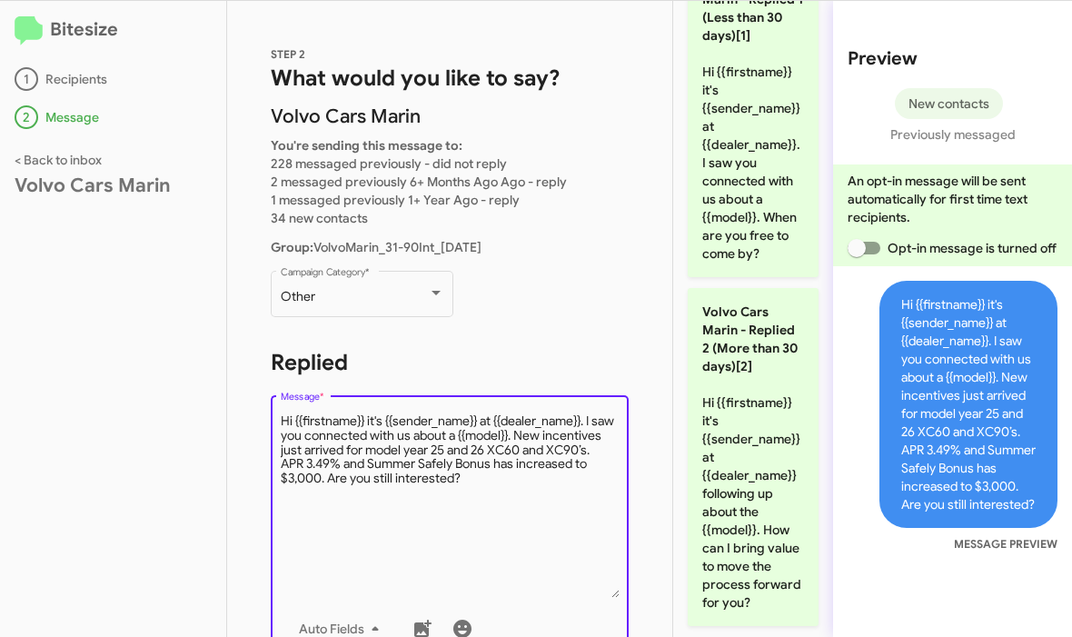
click at [438, 467] on textarea "Message *" at bounding box center [450, 504] width 339 height 185
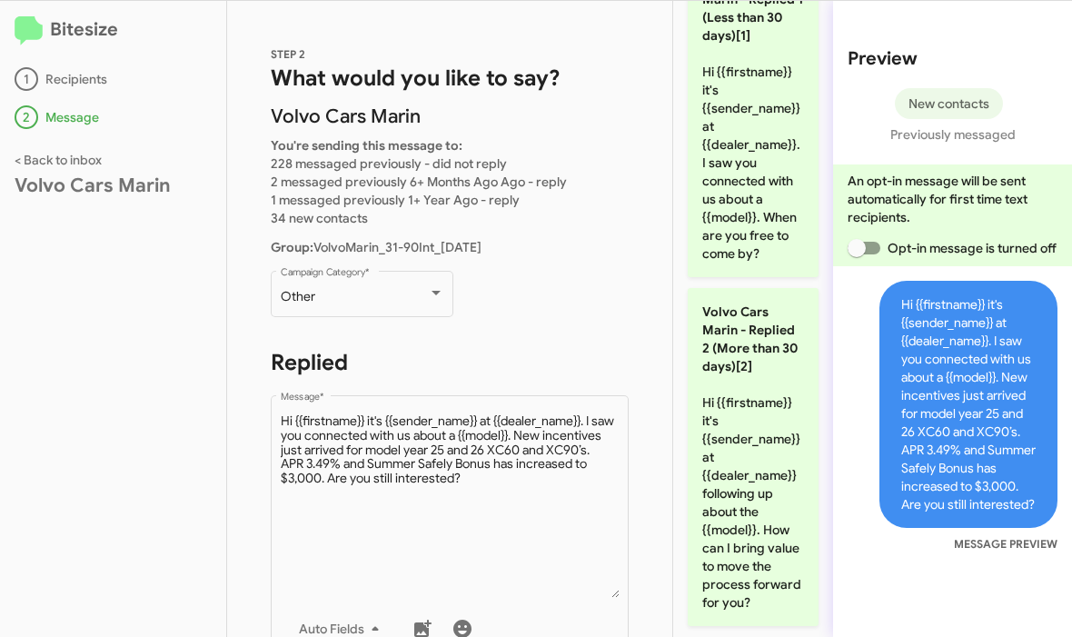
drag, startPoint x: 438, startPoint y: 467, endPoint x: -1, endPoint y: -1, distance: 641.2
click at [0, 0] on html "Bitesize 1 Recipients 2 Message < Back to inbox Volvo Cars Marin STEP 2 What wo…" at bounding box center [536, 318] width 1072 height 637
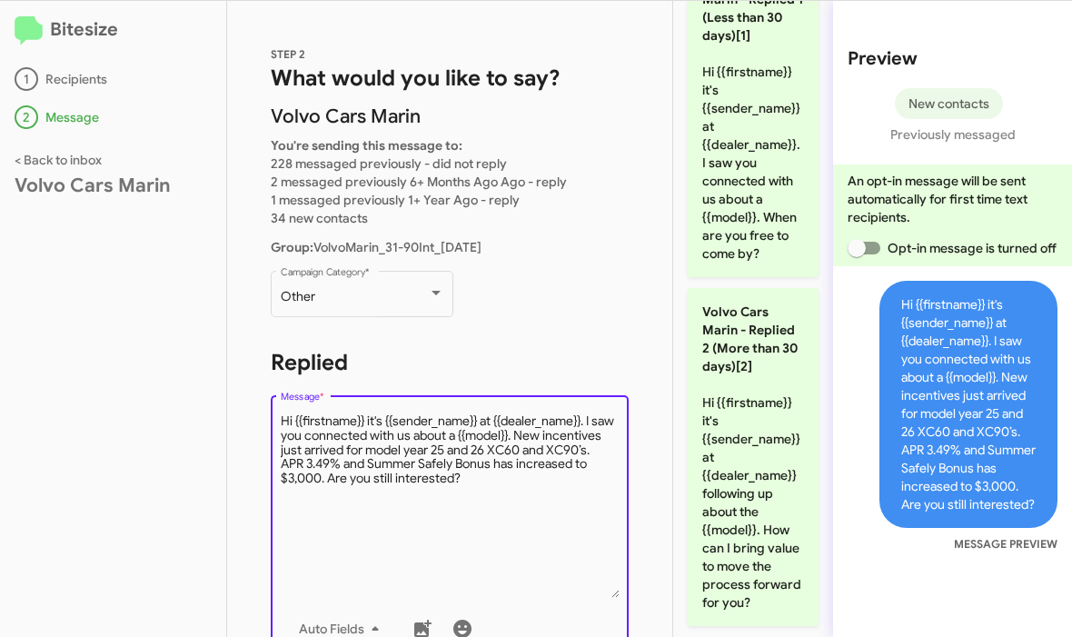
click at [0, 0] on html "Bitesize 1 Recipients 2 Message < Back to inbox Volvo Cars Marin STEP 2 What wo…" at bounding box center [536, 318] width 1072 height 637
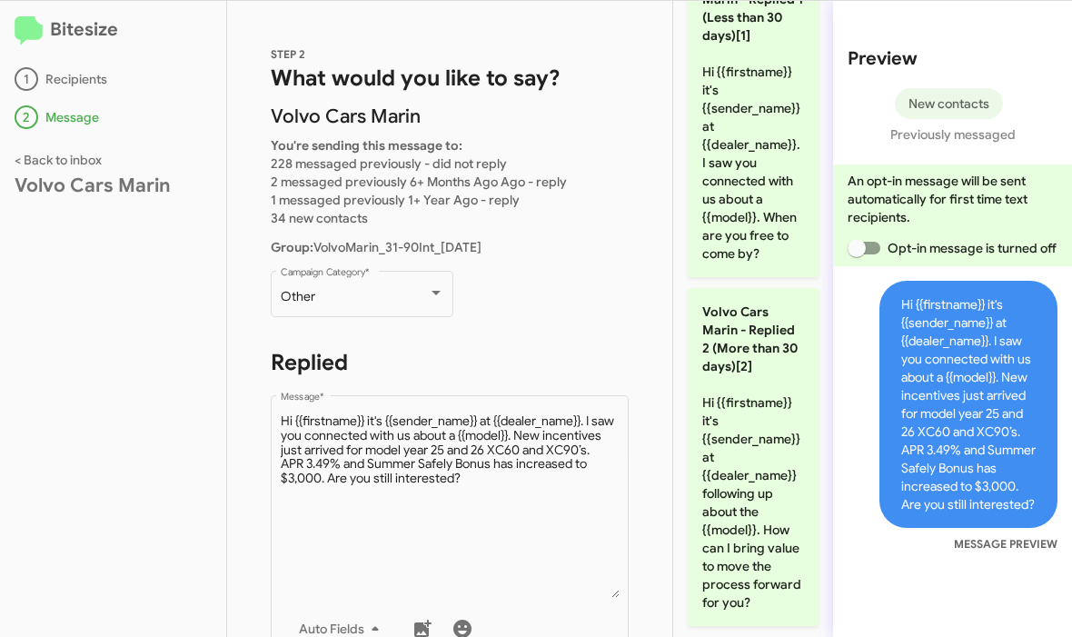
click at [0, 0] on html "Bitesize 1 Recipients 2 Message < Back to inbox Volvo Cars Marin STEP 2 What wo…" at bounding box center [536, 318] width 1072 height 637
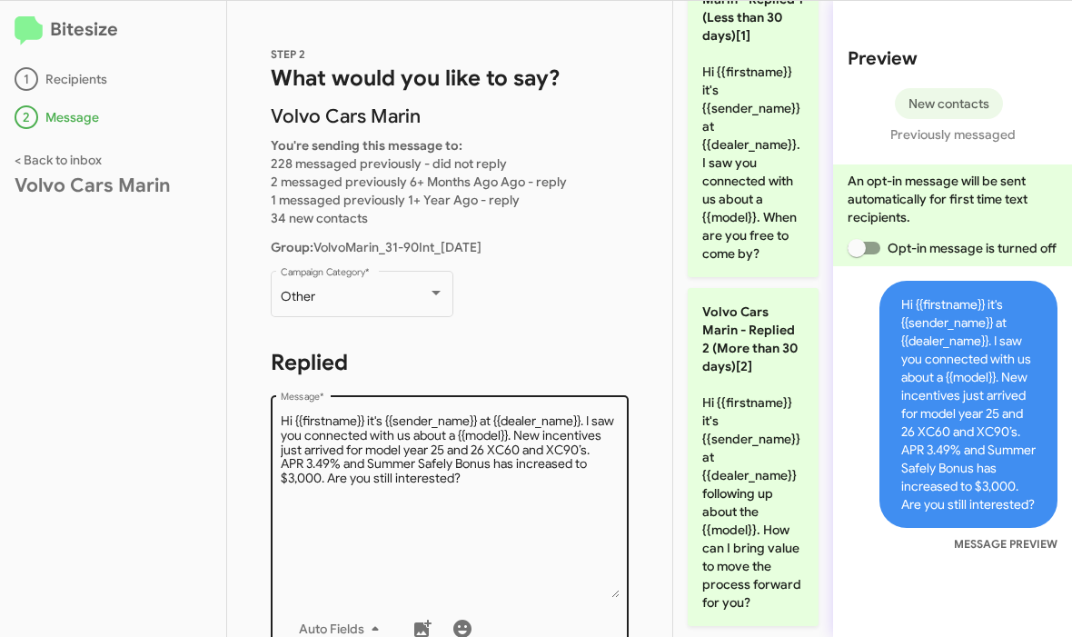
click at [497, 491] on textarea "Message *" at bounding box center [450, 504] width 339 height 185
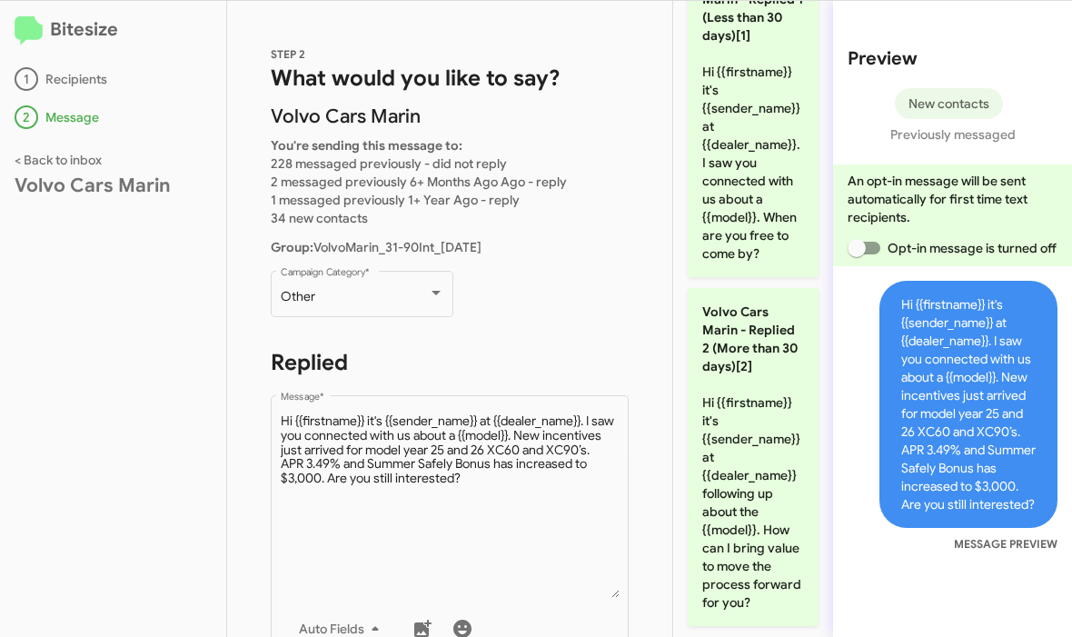
drag, startPoint x: 497, startPoint y: 491, endPoint x: -1, endPoint y: -1, distance: 699.9
click at [0, 0] on html "Bitesize 1 Recipients 2 Message < Back to inbox Volvo Cars Marin STEP 2 What wo…" at bounding box center [536, 318] width 1072 height 637
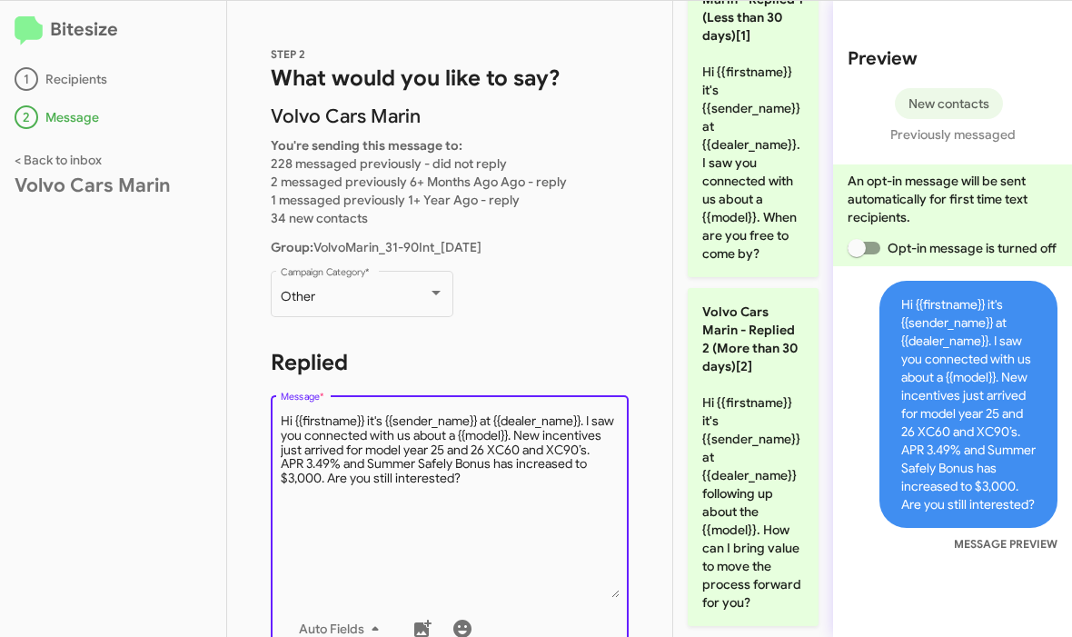
click at [0, 0] on html "Bitesize 1 Recipients 2 Message < Back to inbox Volvo Cars Marin STEP 2 What wo…" at bounding box center [536, 318] width 1072 height 637
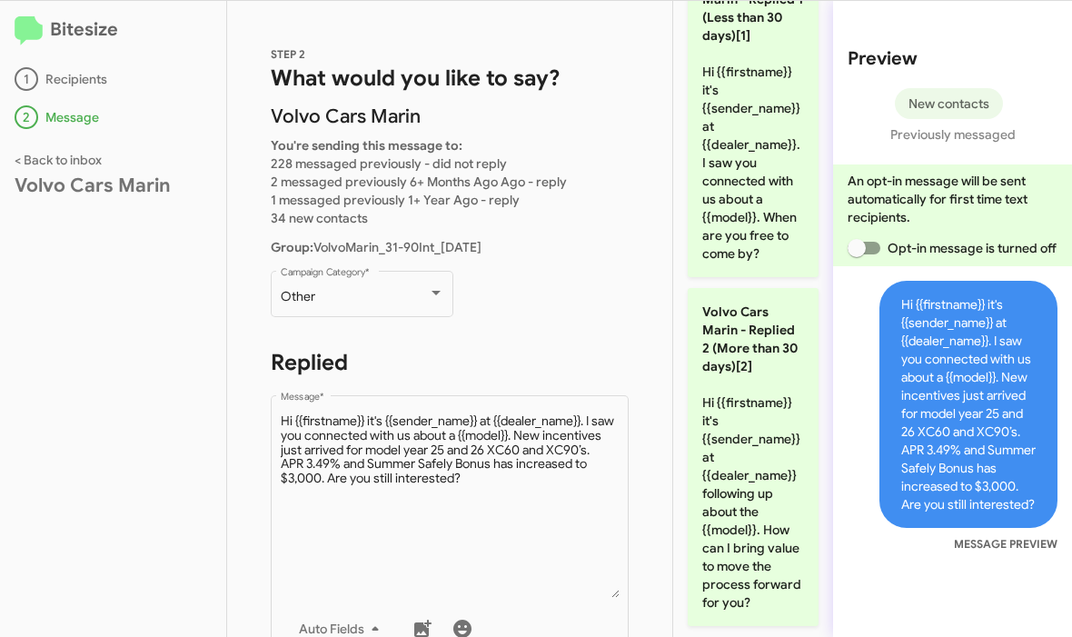
click at [0, 0] on html "Bitesize 1 Recipients 2 Message < Back to inbox Volvo Cars Marin STEP 2 What wo…" at bounding box center [536, 318] width 1072 height 637
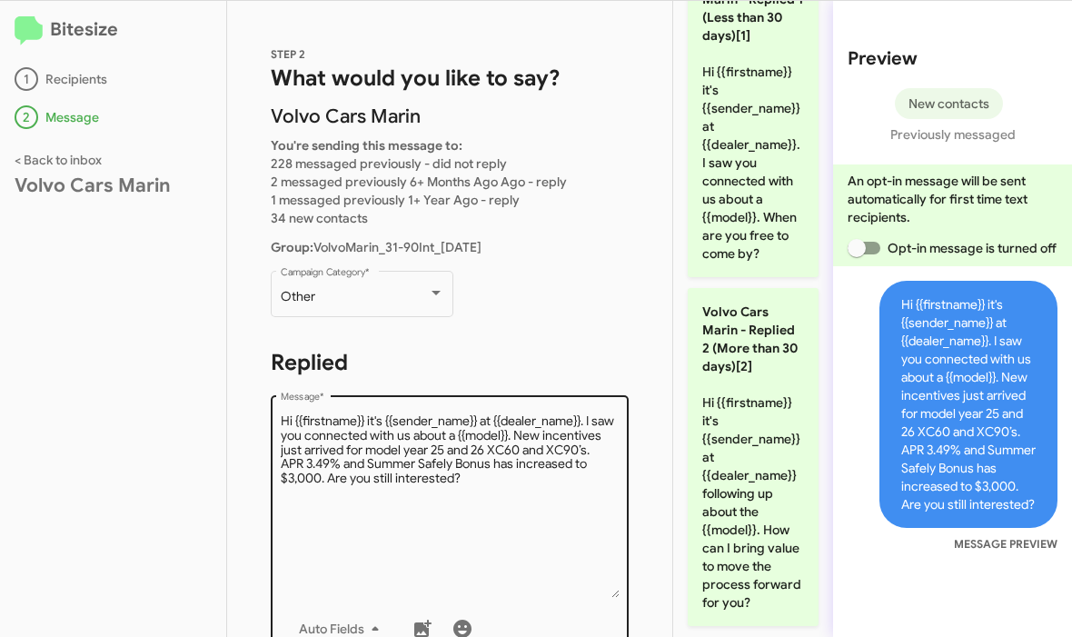
click at [455, 478] on textarea "Message *" at bounding box center [450, 504] width 339 height 185
drag, startPoint x: 455, startPoint y: 478, endPoint x: 471, endPoint y: 486, distance: 18.3
click at [0, 0] on html "Bitesize 1 Recipients 2 Message < Back to inbox Volvo Cars Marin STEP 2 What wo…" at bounding box center [536, 318] width 1072 height 637
click at [471, 486] on textarea "Message *" at bounding box center [450, 504] width 339 height 185
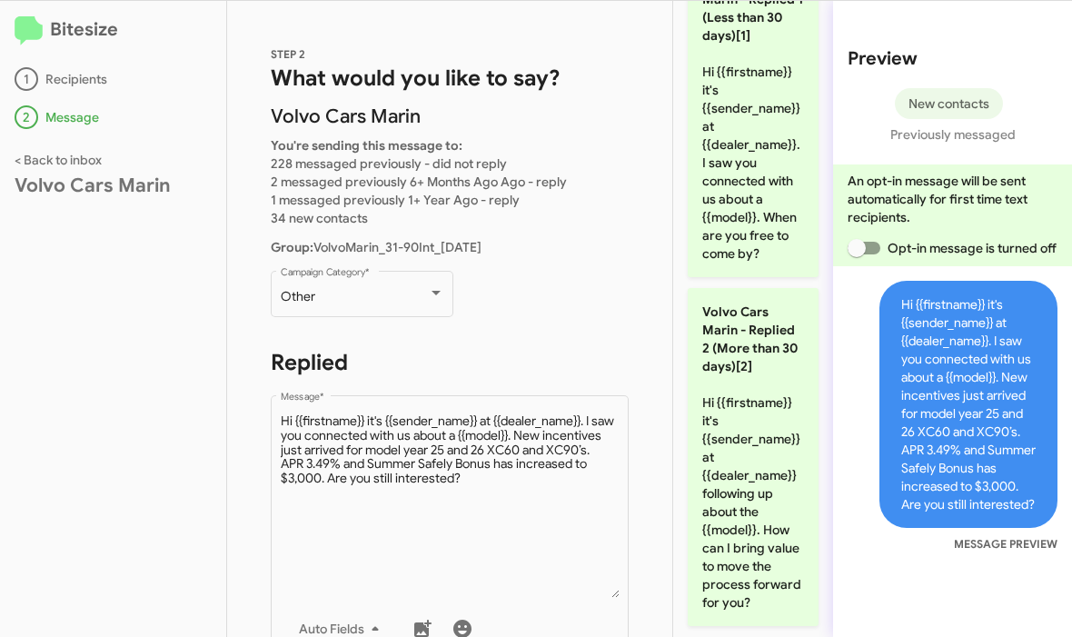
drag, startPoint x: 471, startPoint y: 486, endPoint x: -1, endPoint y: -1, distance: 678.2
click at [0, 0] on html "Bitesize 1 Recipients 2 Message < Back to inbox Volvo Cars Marin STEP 2 What wo…" at bounding box center [536, 318] width 1072 height 637
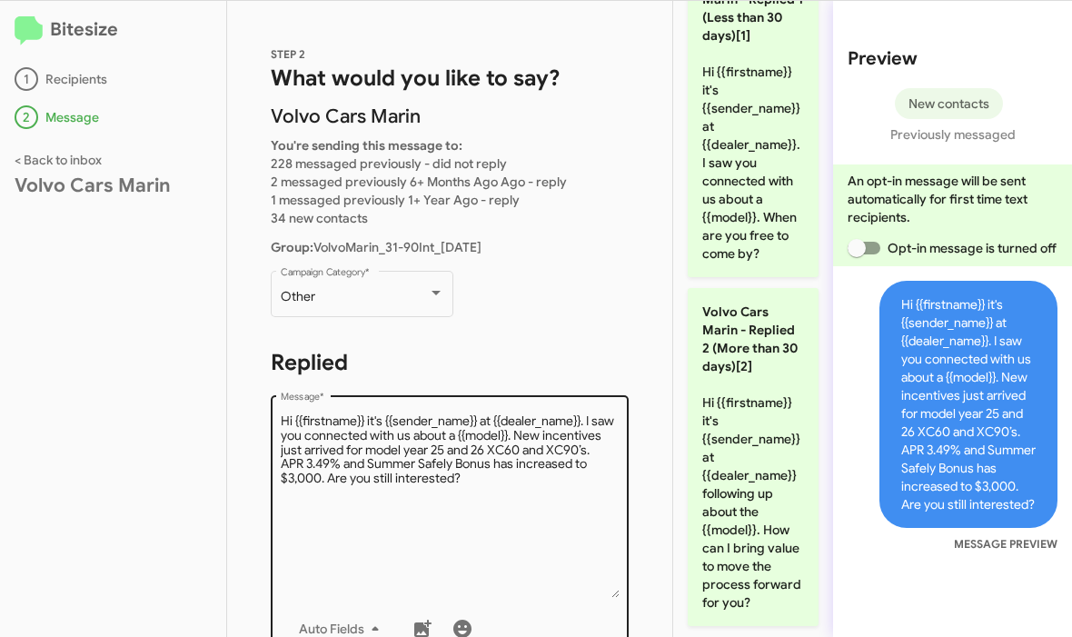
click at [469, 487] on textarea "Message *" at bounding box center [450, 504] width 339 height 185
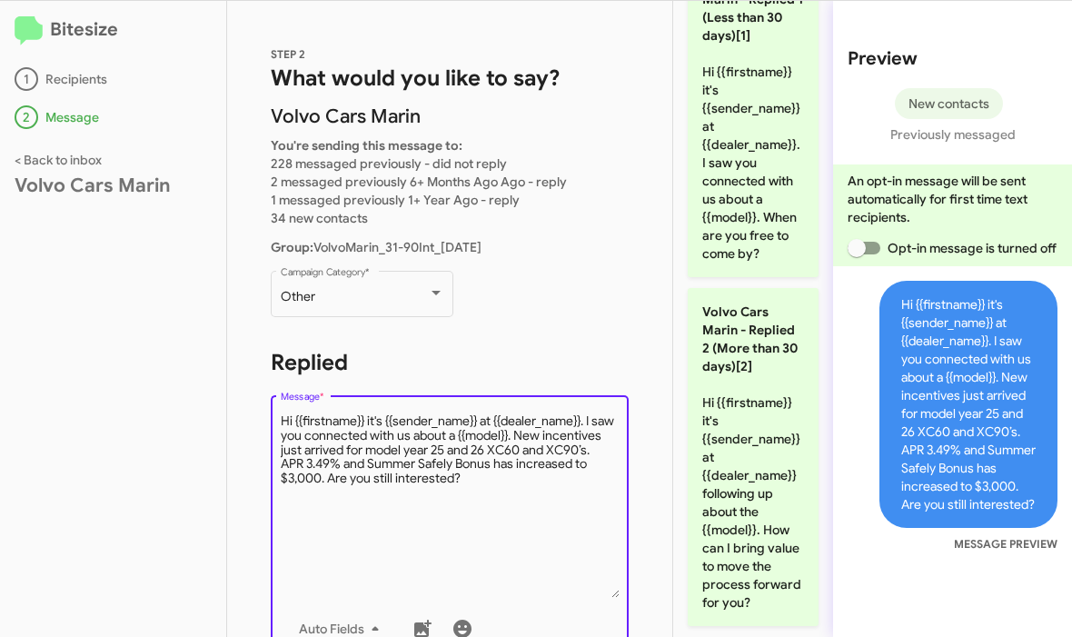
drag, startPoint x: 469, startPoint y: 487, endPoint x: -1, endPoint y: -1, distance: 677.6
click at [0, 0] on html "Bitesize 1 Recipients 2 Message < Back to inbox Volvo Cars Marin STEP 2 What wo…" at bounding box center [536, 318] width 1072 height 637
click at [460, 487] on textarea "Message *" at bounding box center [450, 504] width 339 height 185
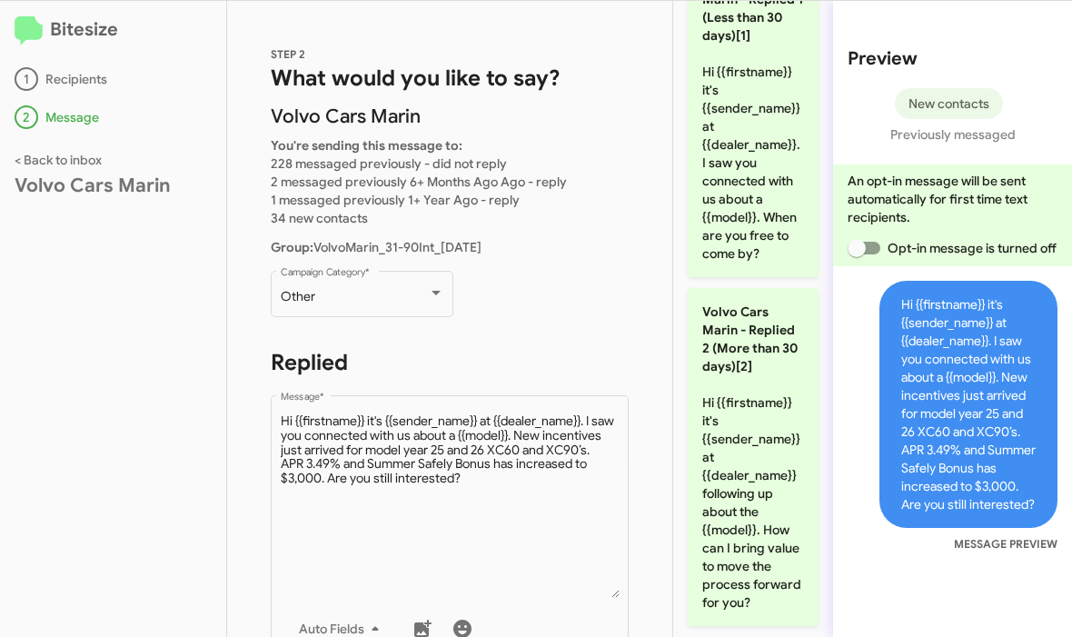
drag, startPoint x: 460, startPoint y: 487, endPoint x: -1, endPoint y: -1, distance: 671.3
click at [0, 0] on html "Bitesize 1 Recipients 2 Message < Back to inbox Volvo Cars Marin STEP 2 What wo…" at bounding box center [536, 318] width 1072 height 637
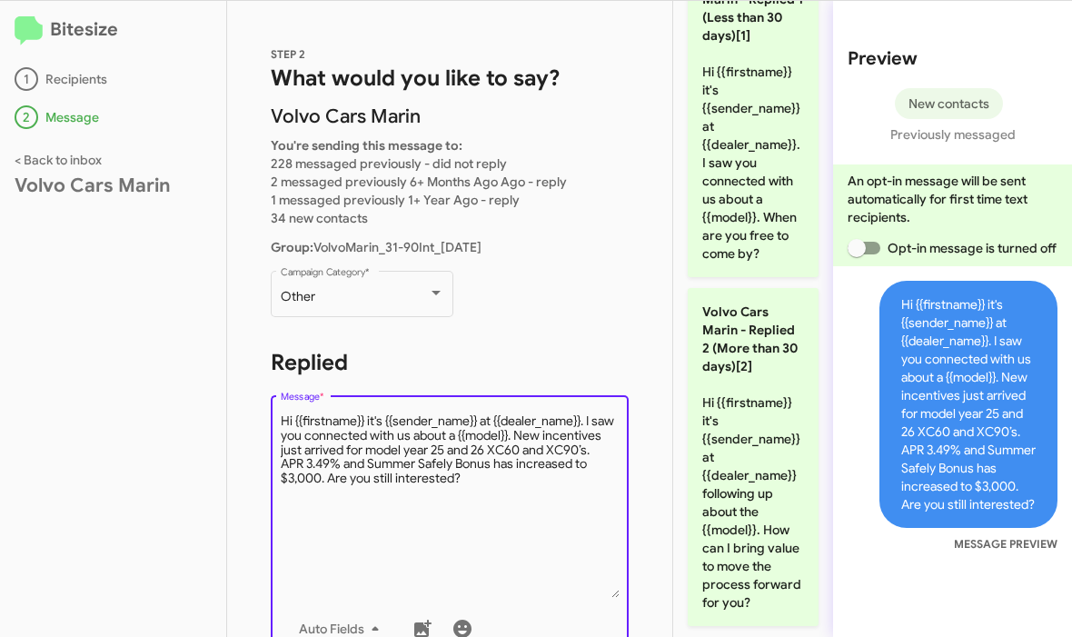
click at [0, 0] on html "Bitesize 1 Recipients 2 Message < Back to inbox Volvo Cars Marin STEP 2 What wo…" at bounding box center [536, 318] width 1072 height 637
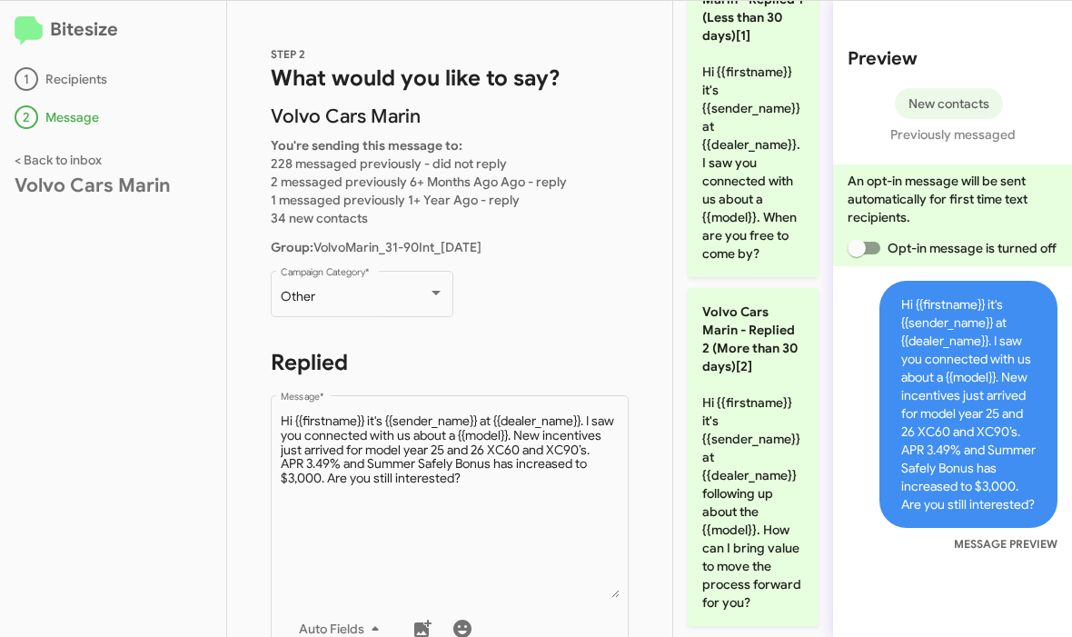
click at [0, 0] on html "Bitesize 1 Recipients 2 Message < Back to inbox Volvo Cars Marin STEP 2 What wo…" at bounding box center [536, 318] width 1072 height 637
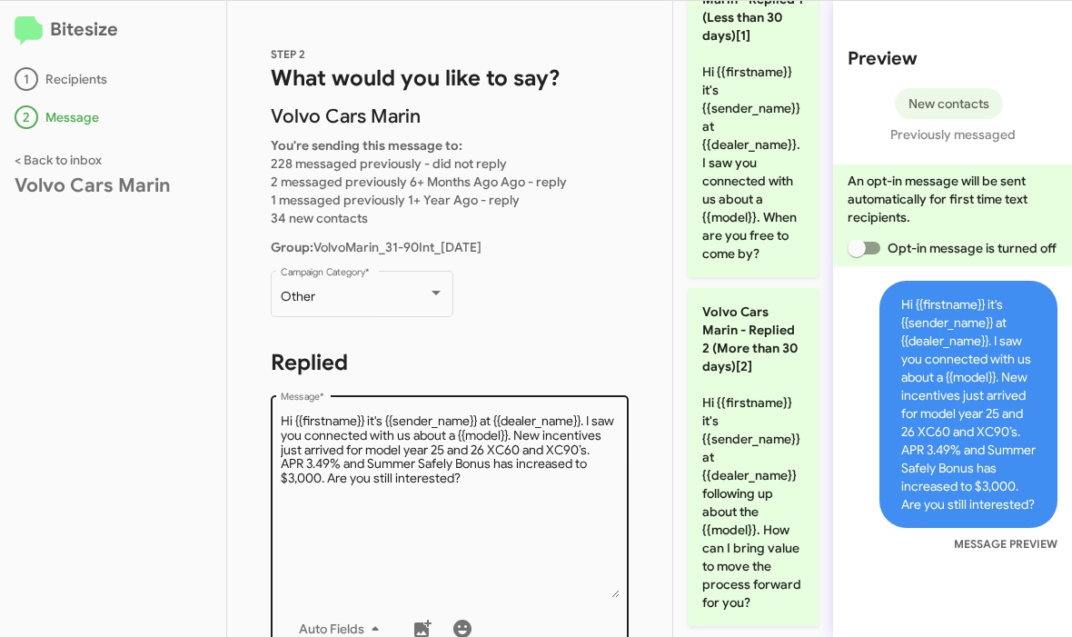
click at [477, 478] on textarea "Message *" at bounding box center [450, 504] width 339 height 185
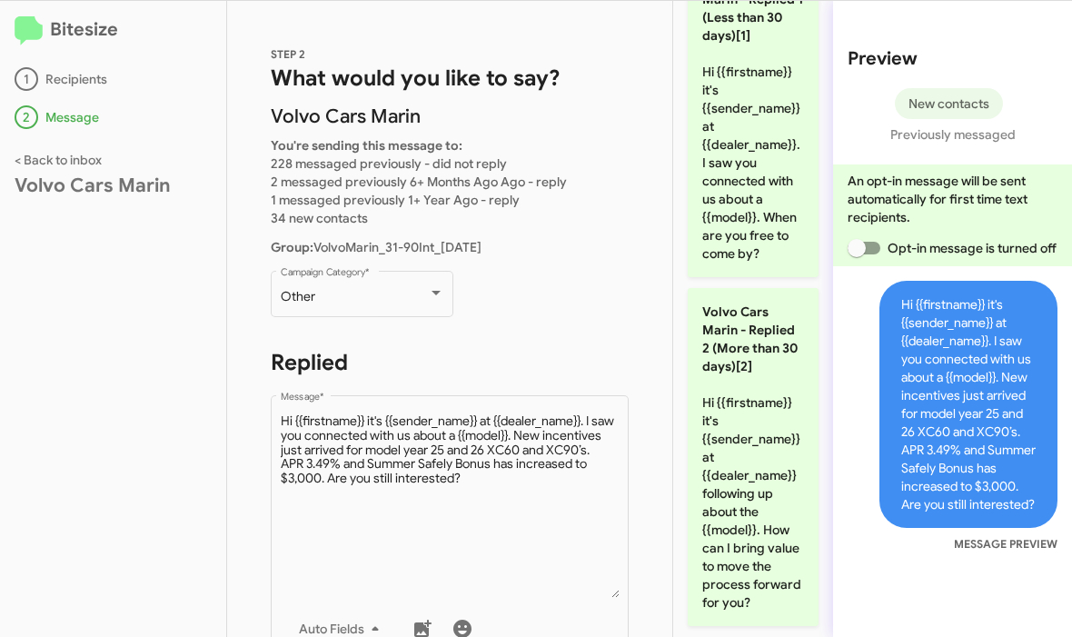
drag, startPoint x: 477, startPoint y: 478, endPoint x: -1, endPoint y: -1, distance: 676.2
click at [0, 0] on html "Bitesize 1 Recipients 2 Message < Back to inbox Volvo Cars Marin STEP 2 What wo…" at bounding box center [536, 318] width 1072 height 637
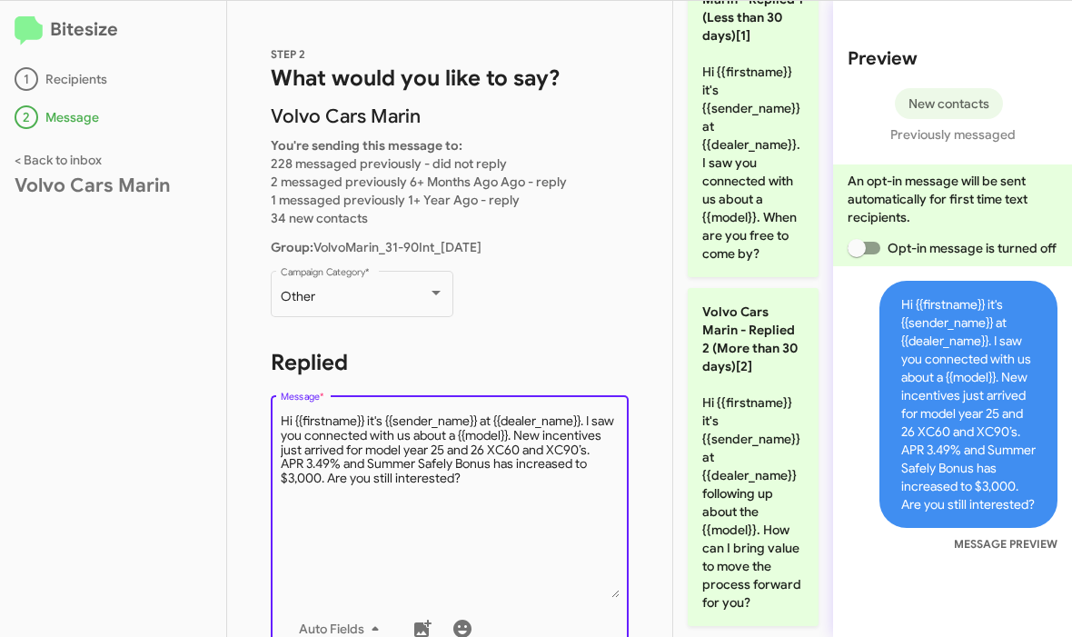
click at [0, 0] on html "Bitesize 1 Recipients 2 Message < Back to inbox Volvo Cars Marin STEP 2 What wo…" at bounding box center [536, 318] width 1072 height 637
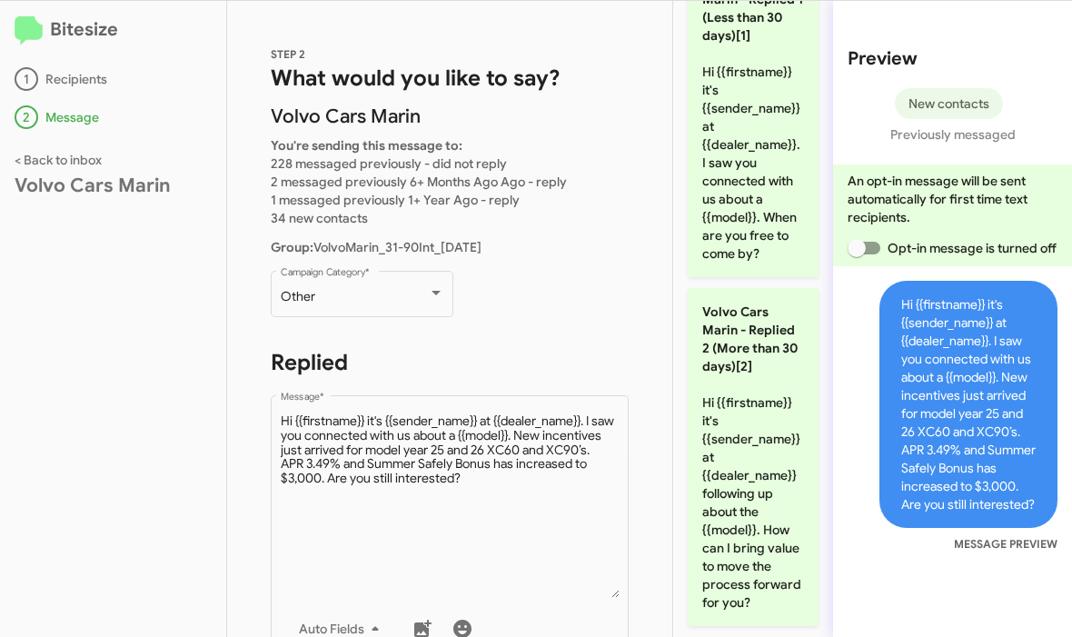
click at [0, 0] on html "Bitesize 1 Recipients 2 Message < Back to inbox Volvo Cars Marin STEP 2 What wo…" at bounding box center [536, 318] width 1072 height 637
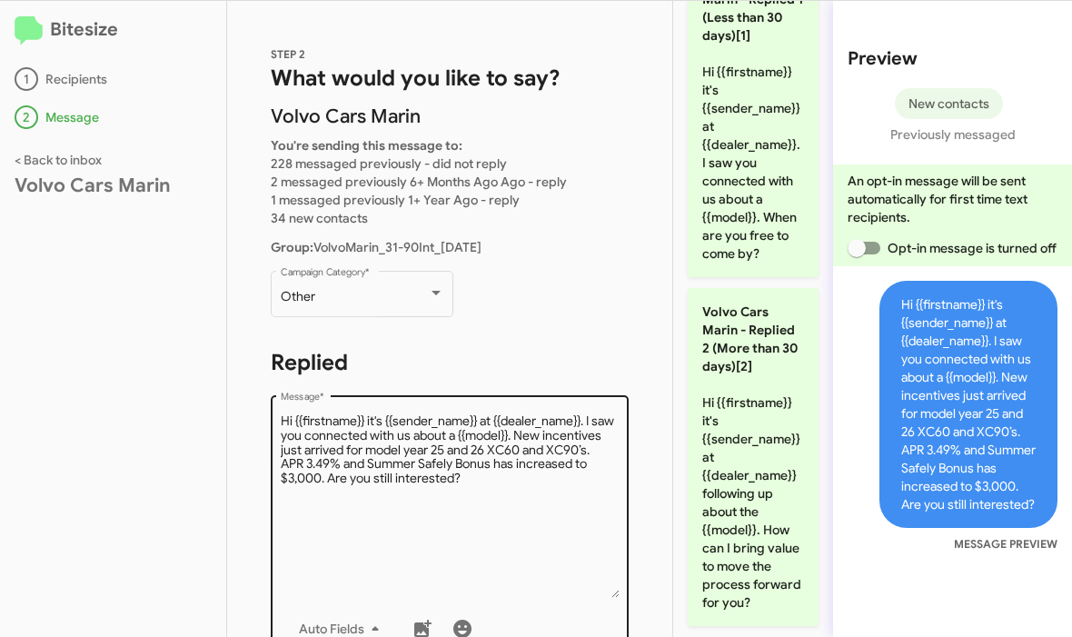
click at [475, 491] on textarea "Message *" at bounding box center [450, 504] width 339 height 185
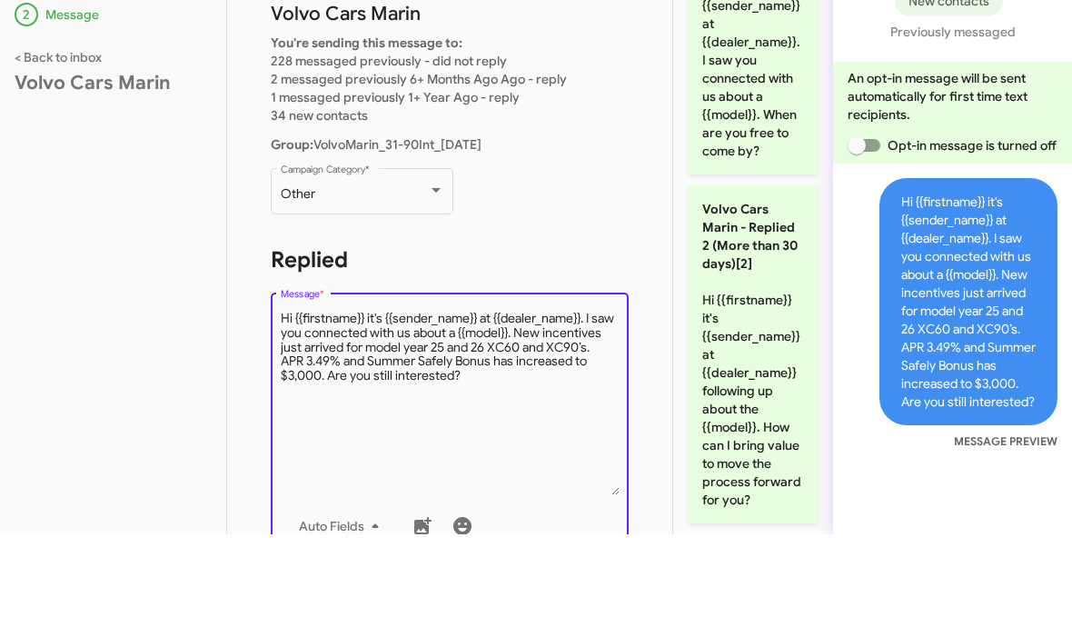
click at [0, 0] on html "Bitesize 1 Recipients 2 Message < Back to inbox Volvo Cars Marin STEP 2 What wo…" at bounding box center [536, 318] width 1072 height 637
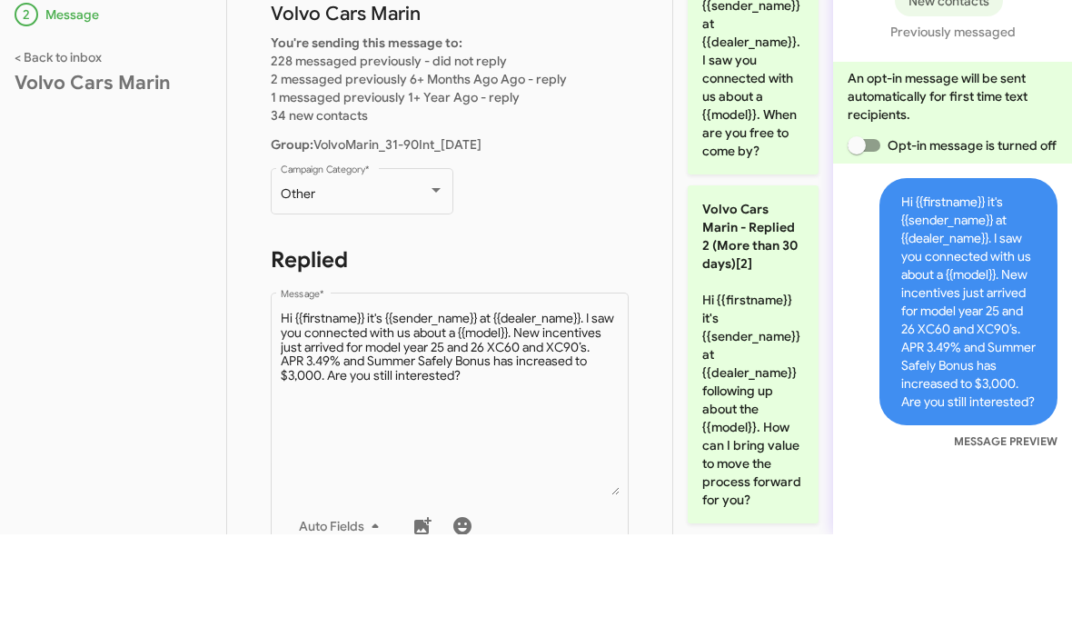
click at [966, 311] on span "Hi {{firstname}} it's {{sender_name}} at {{dealer_name}}. I saw you connected w…" at bounding box center [968, 404] width 178 height 247
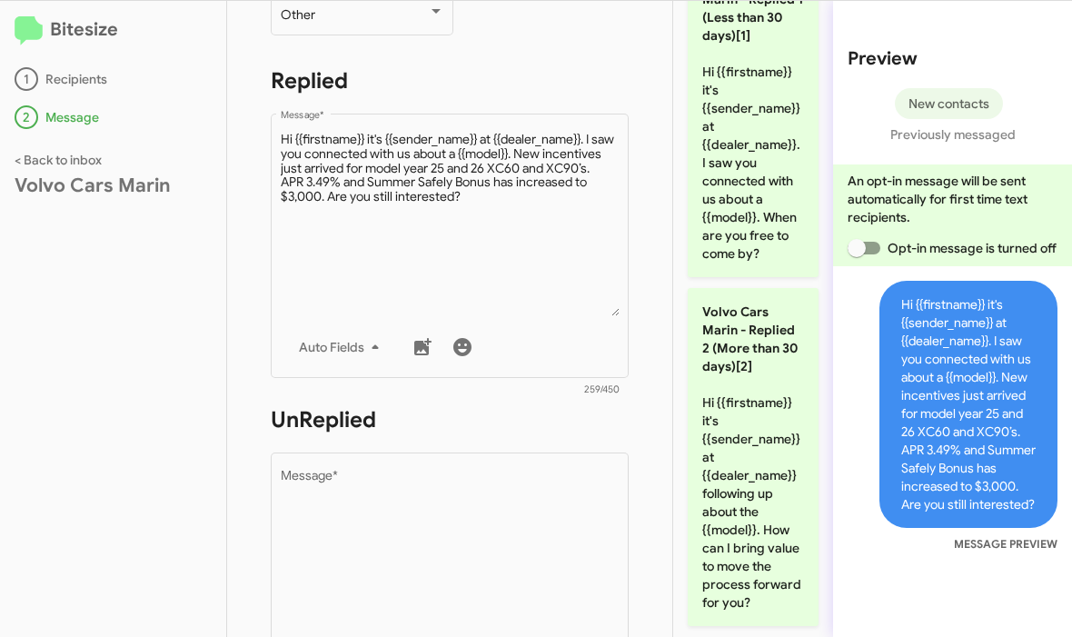
scroll to position [282, 0]
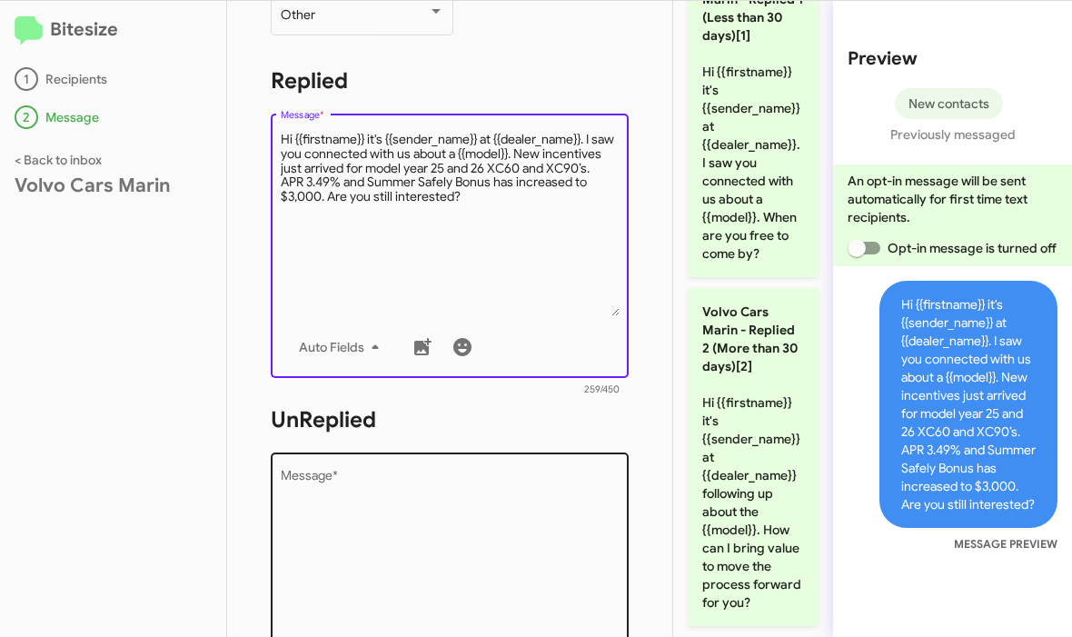
click at [427, 489] on textarea "Message *" at bounding box center [450, 561] width 339 height 185
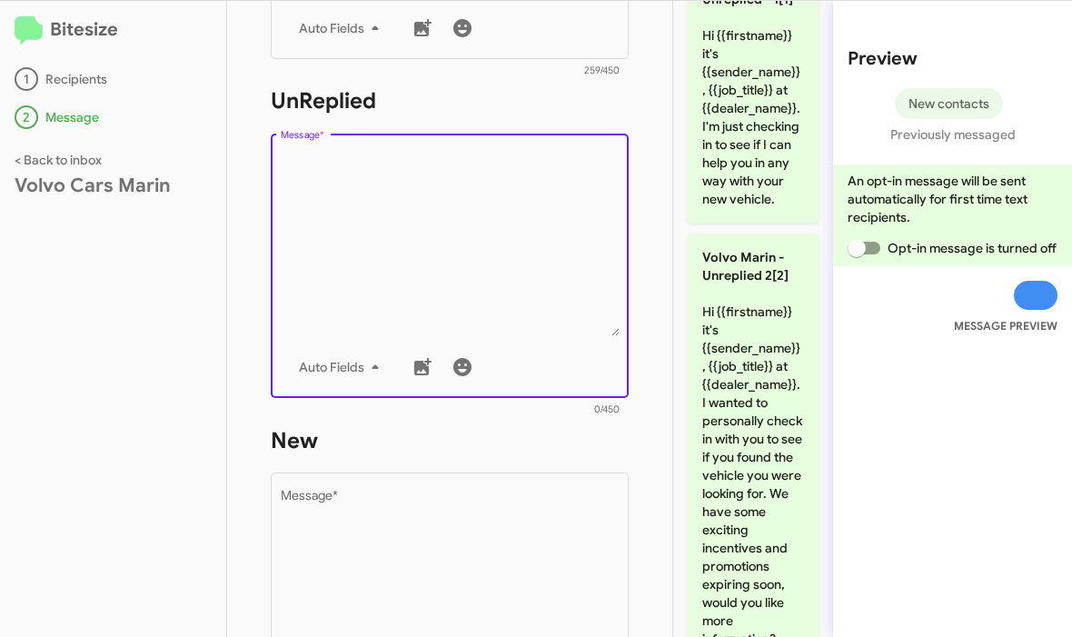
scroll to position [613, 0]
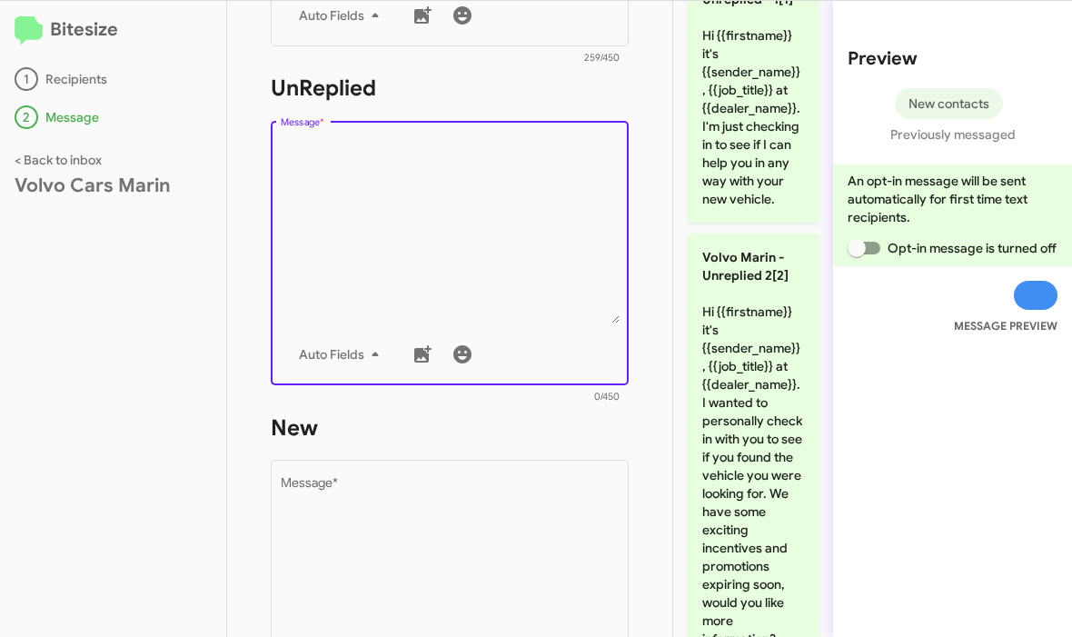
click at [369, 186] on textarea "Message *" at bounding box center [450, 230] width 339 height 185
click at [329, 209] on textarea "Message *" at bounding box center [450, 230] width 339 height 185
paste textarea "Hi {{firstname}} it's {{sender_name}} at {{dealer_name}}. I saw you connected w…"
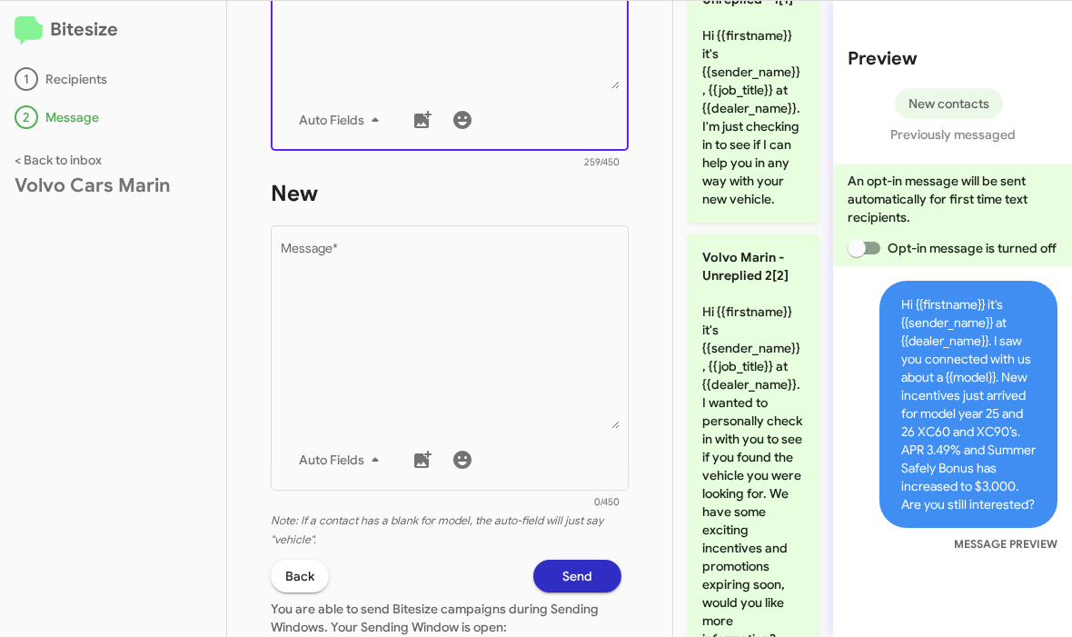
scroll to position [848, 0]
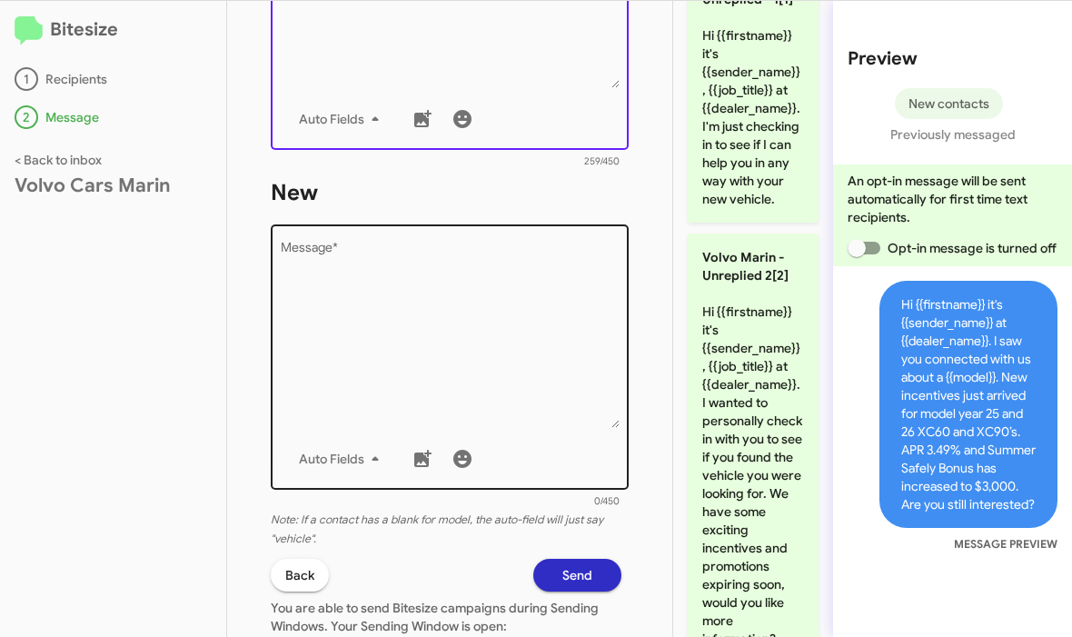
type textarea "Hi {{firstname}} it's {{sender_name}} at {{dealer_name}}. I saw you connected w…"
click at [350, 299] on textarea "Message *" at bounding box center [450, 334] width 339 height 185
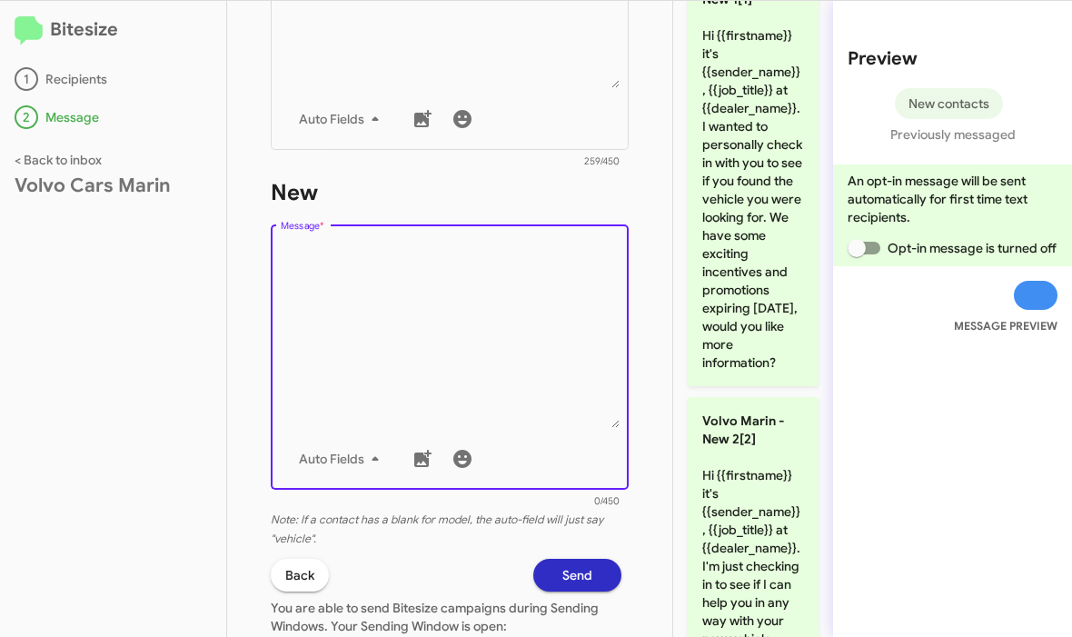
paste textarea "Hi {{firstname}} it's {{sender_name}} at {{dealer_name}}. I saw you connected w…"
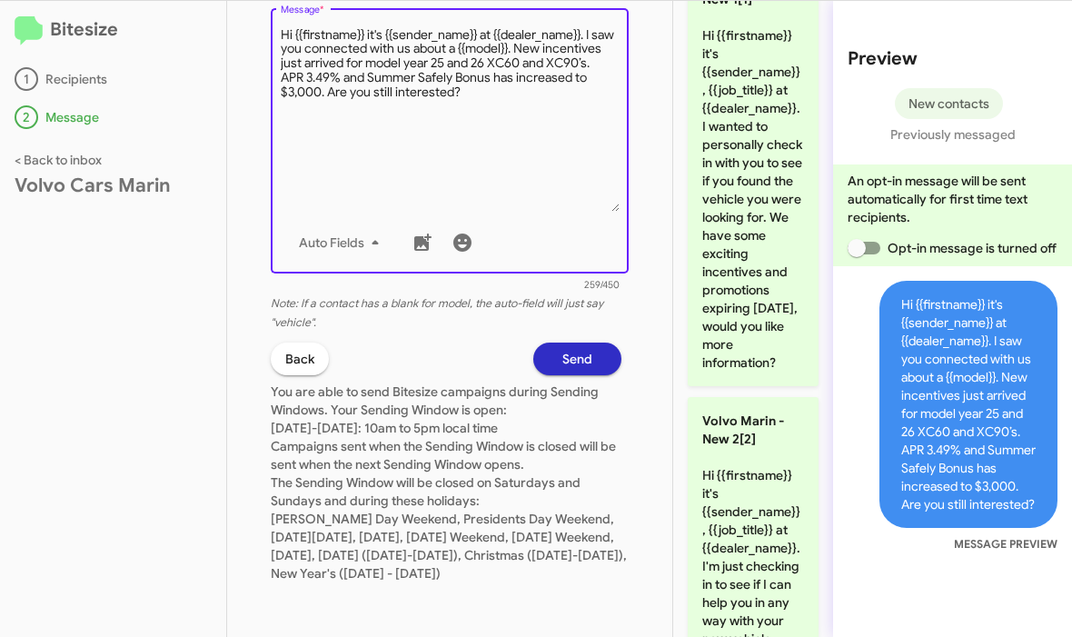
scroll to position [1082, 0]
type textarea "Hi {{firstname}} it's {{sender_name}} at {{dealer_name}}. I saw you connected w…"
click at [591, 351] on span "Send" at bounding box center [577, 358] width 30 height 33
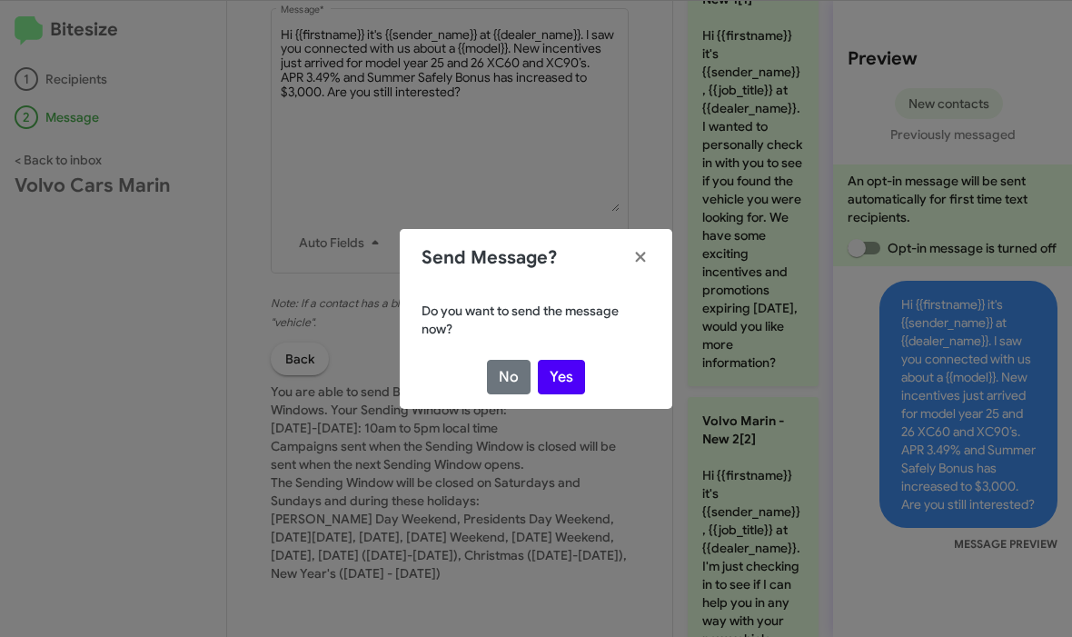
click at [567, 370] on button "Yes" at bounding box center [561, 377] width 47 height 35
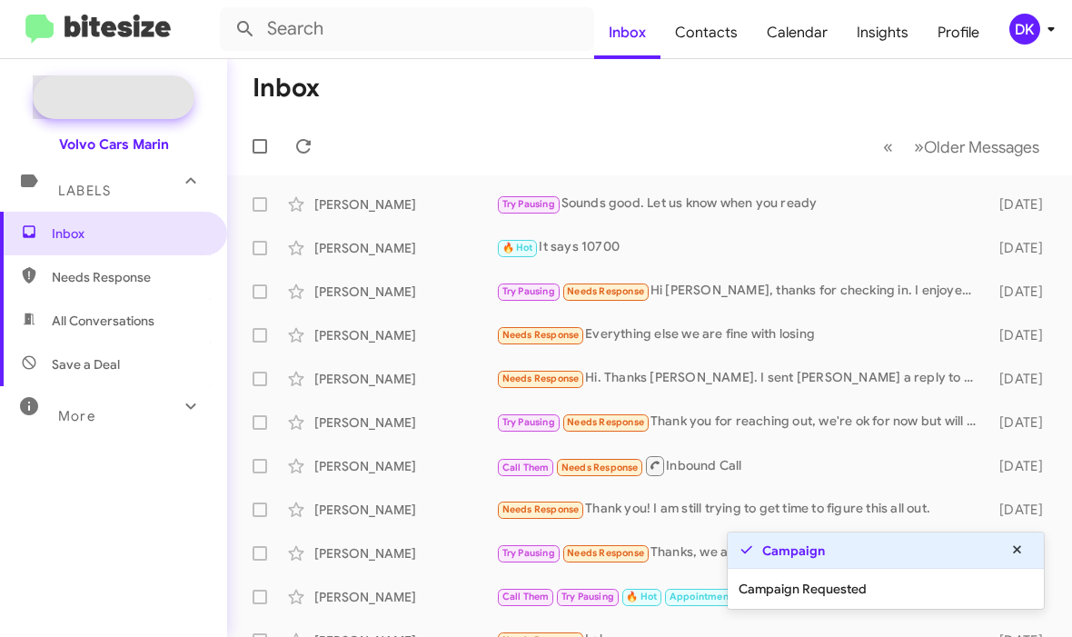
click at [125, 93] on span "New Campaign" at bounding box center [133, 97] width 93 height 18
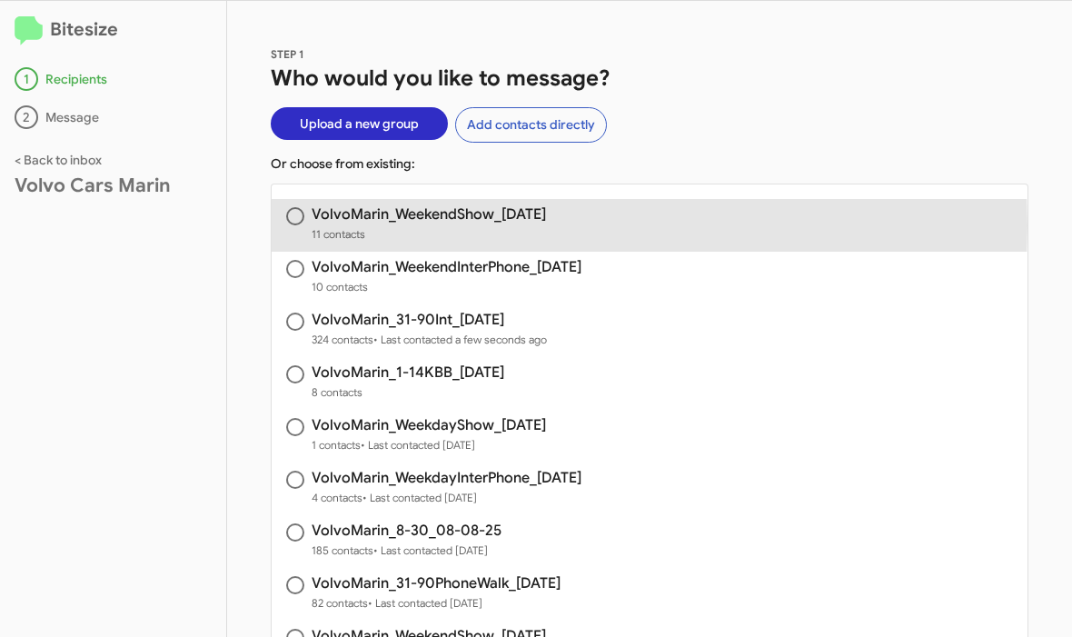
click at [439, 226] on span "11 contacts" at bounding box center [428, 234] width 234 height 18
radio input "true"
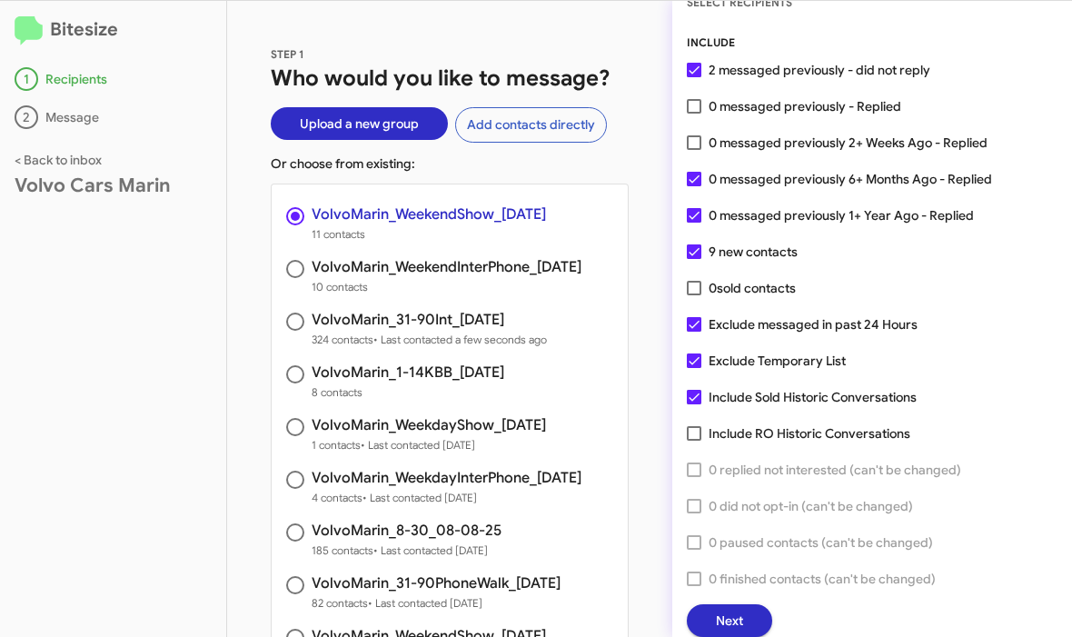
scroll to position [51, 0]
click at [737, 618] on span "Next" at bounding box center [729, 621] width 27 height 33
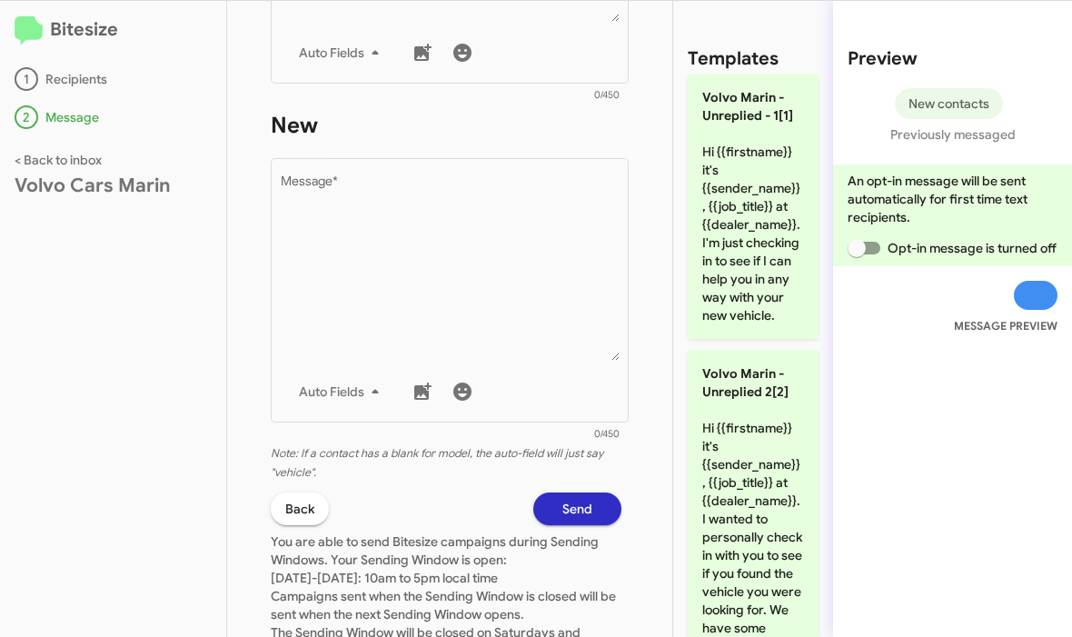
scroll to position [525, 0]
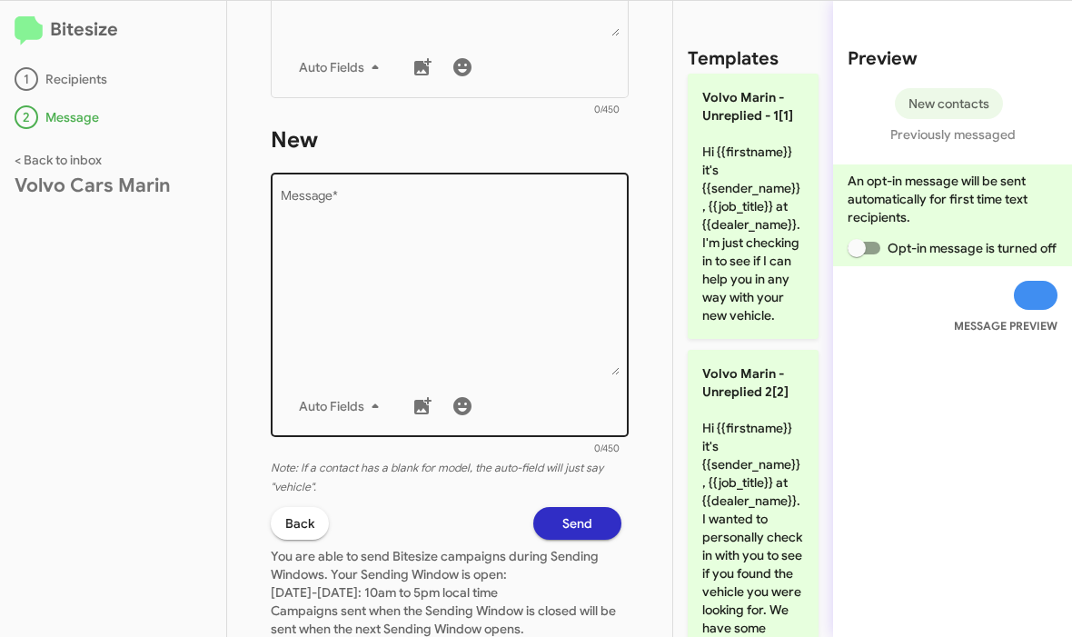
click at [396, 235] on textarea "Message *" at bounding box center [450, 282] width 339 height 185
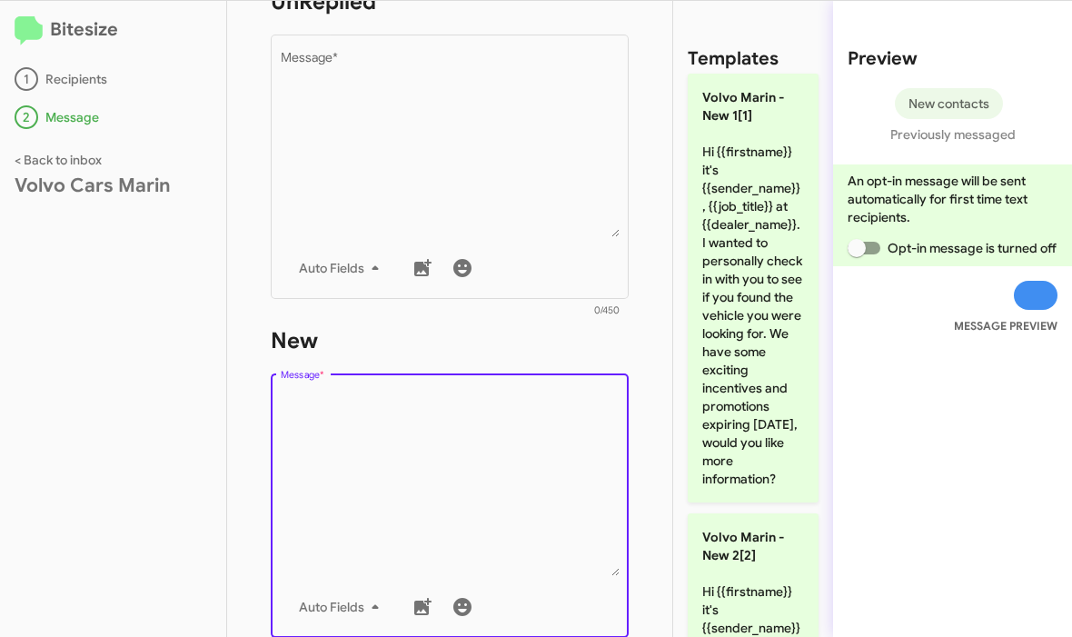
scroll to position [298, 0]
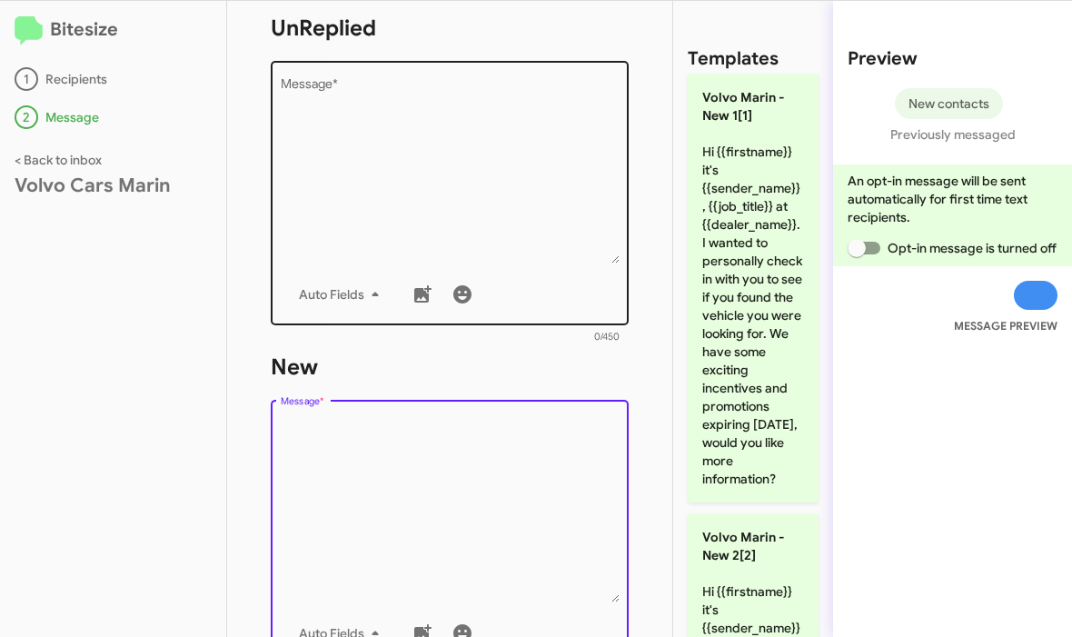
click at [336, 130] on textarea "Message *" at bounding box center [450, 170] width 339 height 185
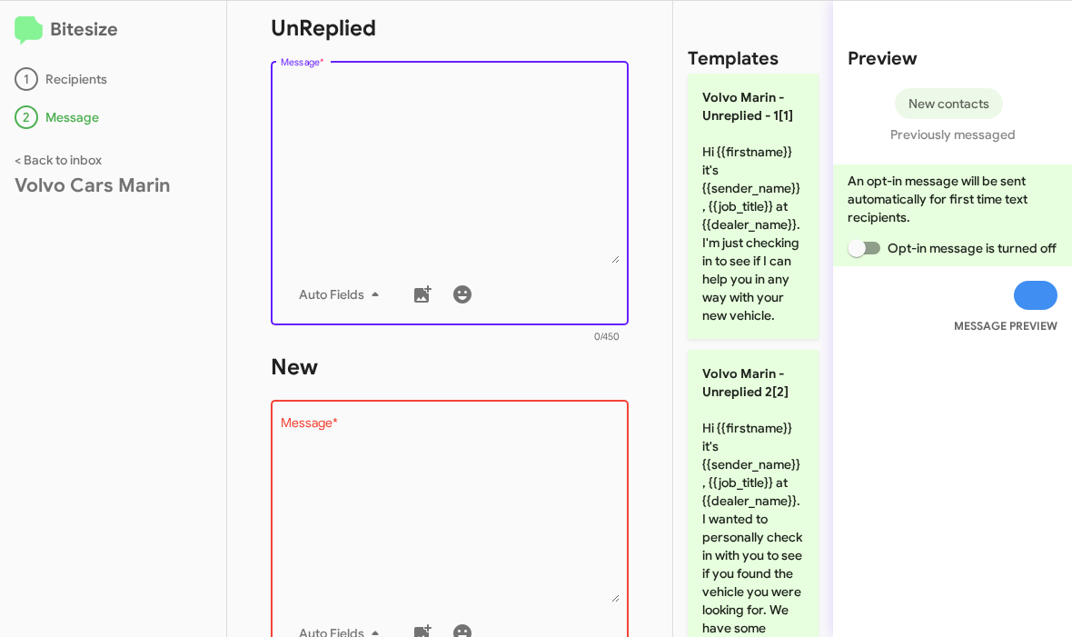
click at [301, 99] on textarea "Message *" at bounding box center [450, 170] width 339 height 185
paste textarea "Hi {{firstname}} it's {{sender_name}} at {{dealer_name}}. I saw you connected w…"
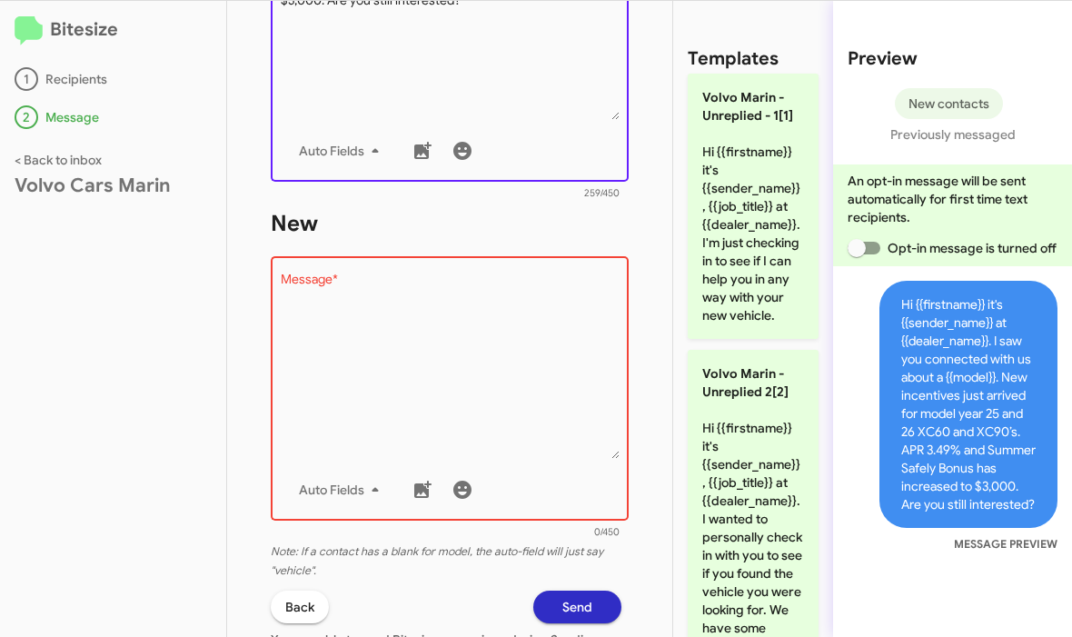
scroll to position [467, 0]
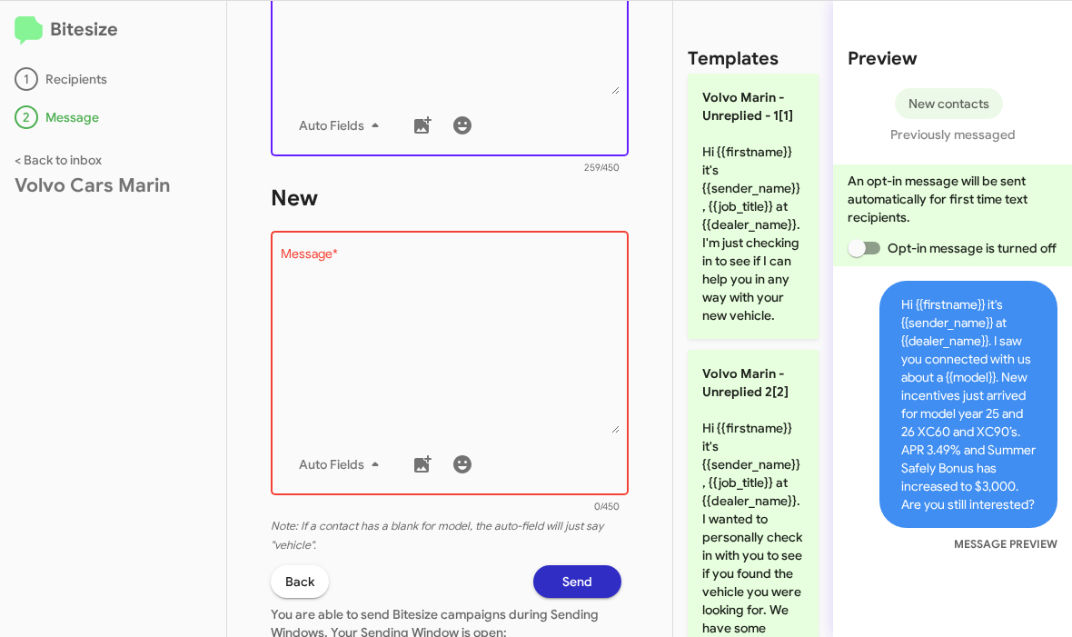
type textarea "Hi {{firstname}} it's {{sender_name}} at {{dealer_name}}. I saw you connected w…"
click at [367, 310] on textarea "Message *" at bounding box center [450, 340] width 339 height 185
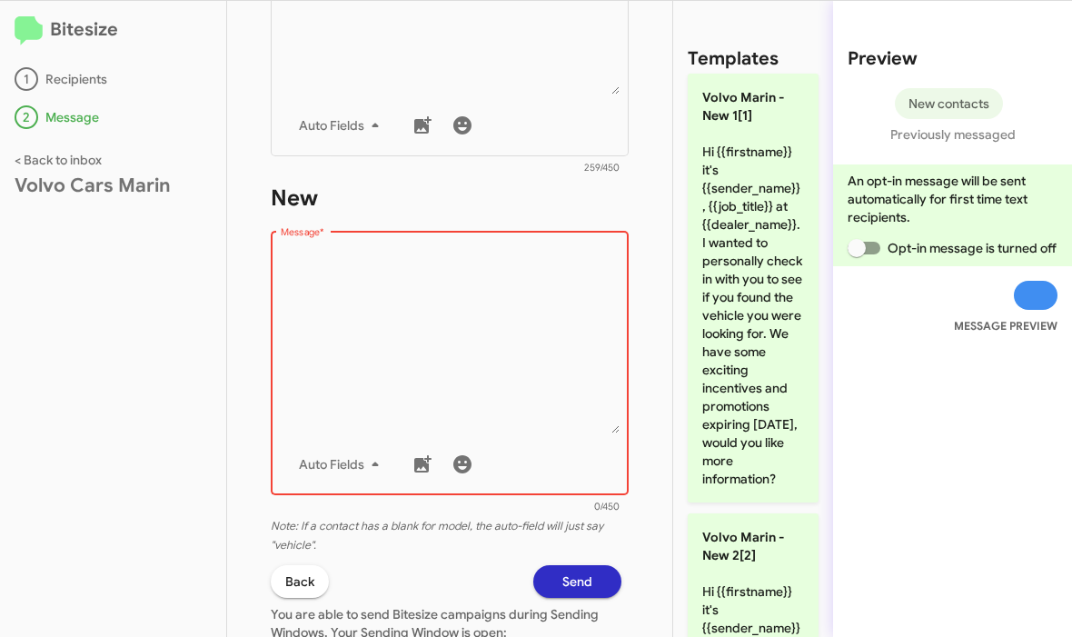
click at [332, 278] on textarea "Message *" at bounding box center [450, 340] width 339 height 185
click at [325, 262] on textarea "Message *" at bounding box center [450, 340] width 339 height 185
paste textarea "Hi {{firstname}} it's {{sender_name}} at {{dealer_name}}. I saw you connected w…"
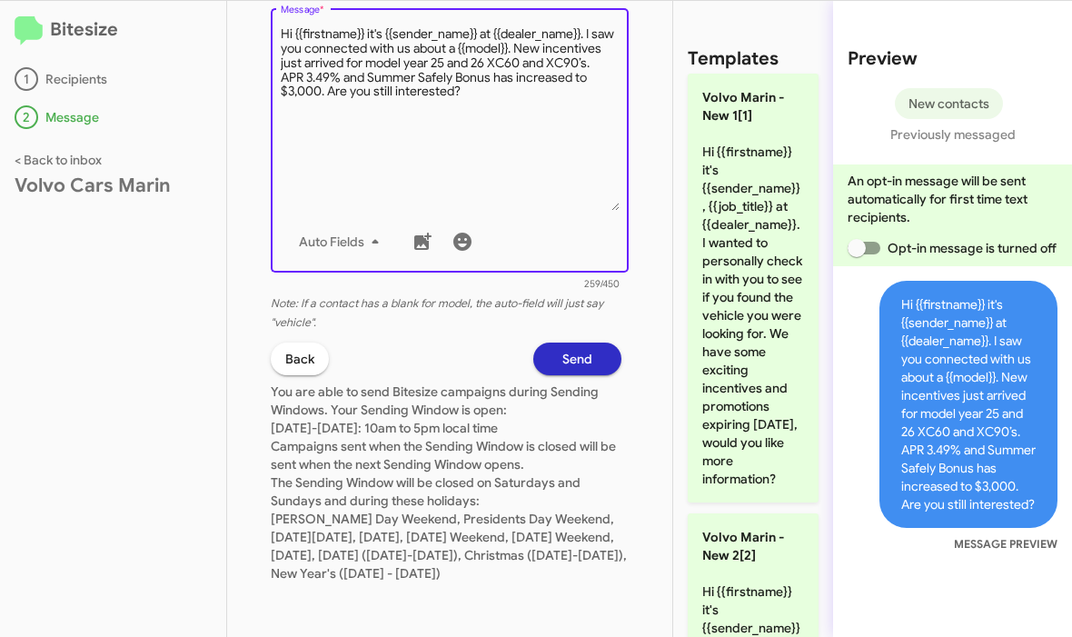
scroll to position [707, 0]
type textarea "Hi {{firstname}} it's {{sender_name}} at {{dealer_name}}. I saw you connected w…"
click at [580, 346] on span "Send" at bounding box center [577, 358] width 30 height 33
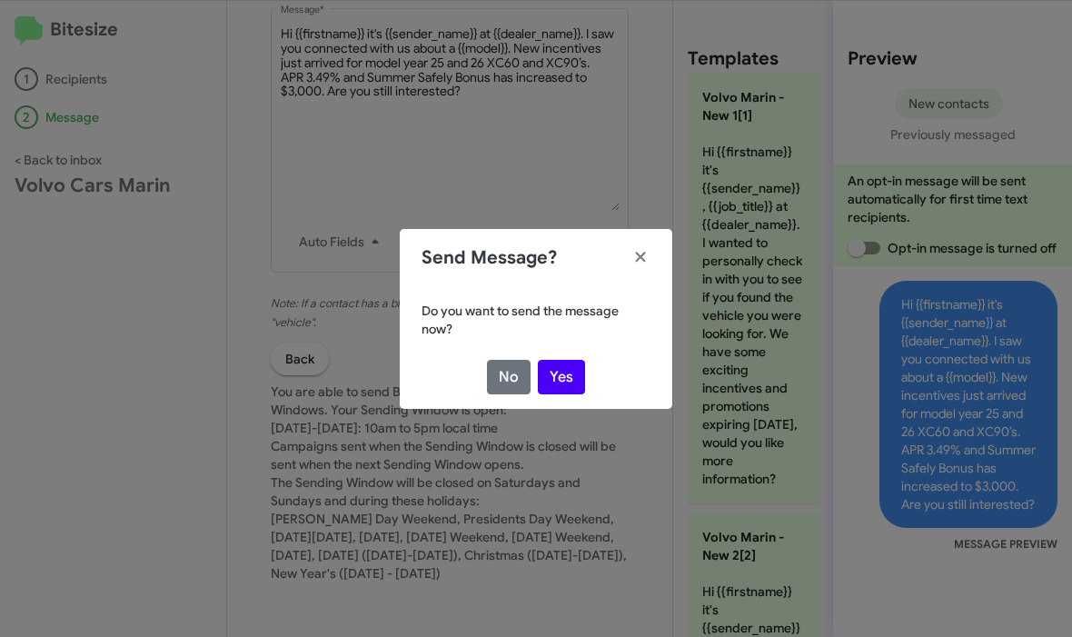
click at [574, 388] on button "Yes" at bounding box center [561, 377] width 47 height 35
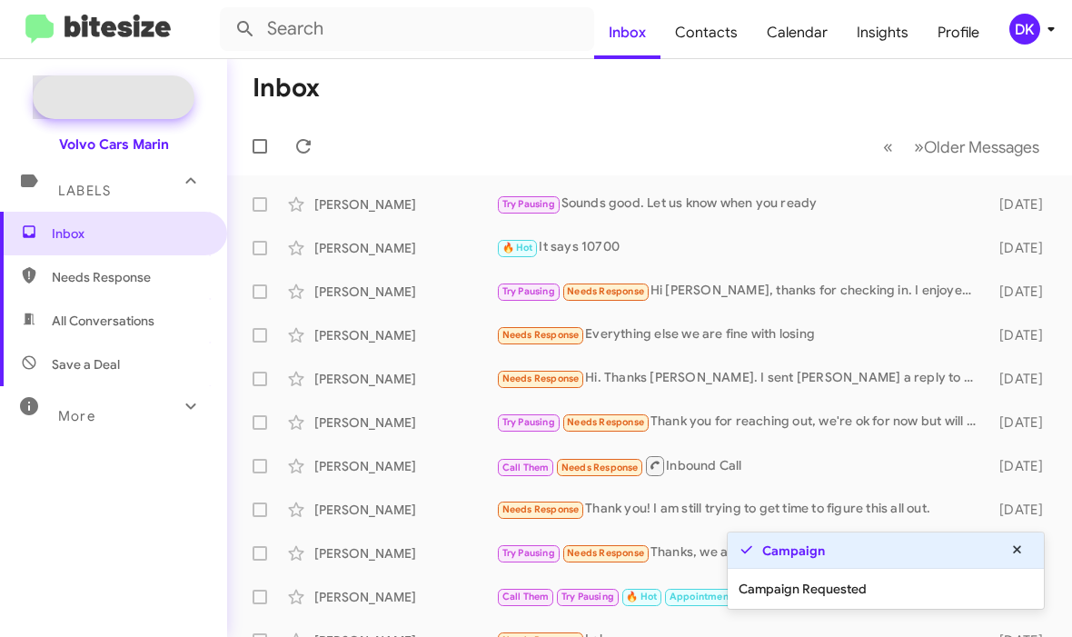
click at [143, 98] on span "New Campaign" at bounding box center [133, 97] width 93 height 18
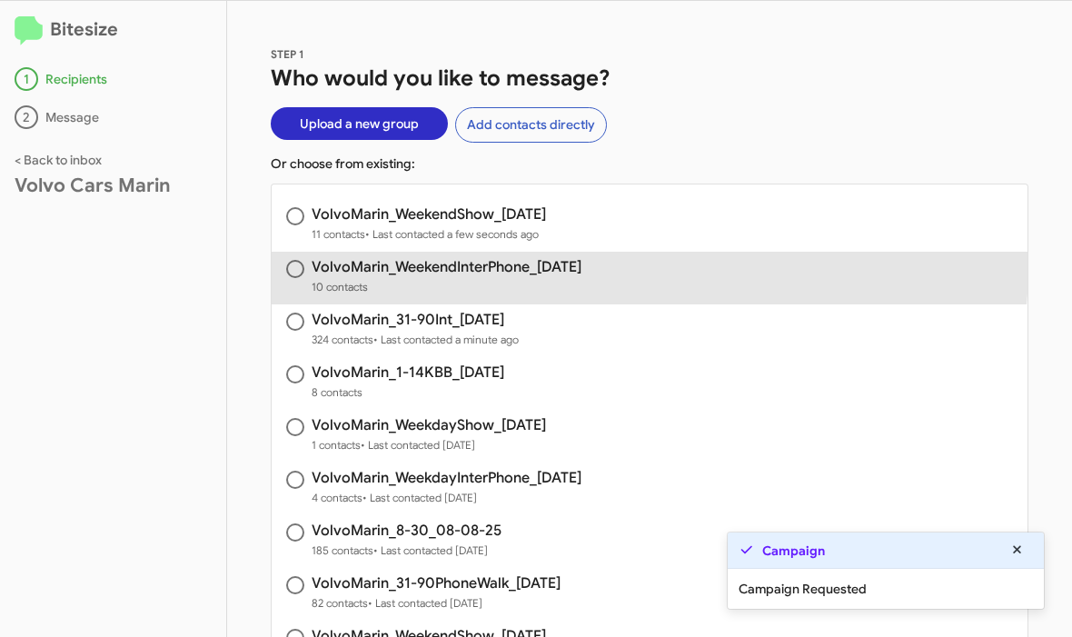
click at [503, 264] on h3 "VolvoMarin_WeekendInterPhone_[DATE]" at bounding box center [446, 267] width 270 height 15
radio input "true"
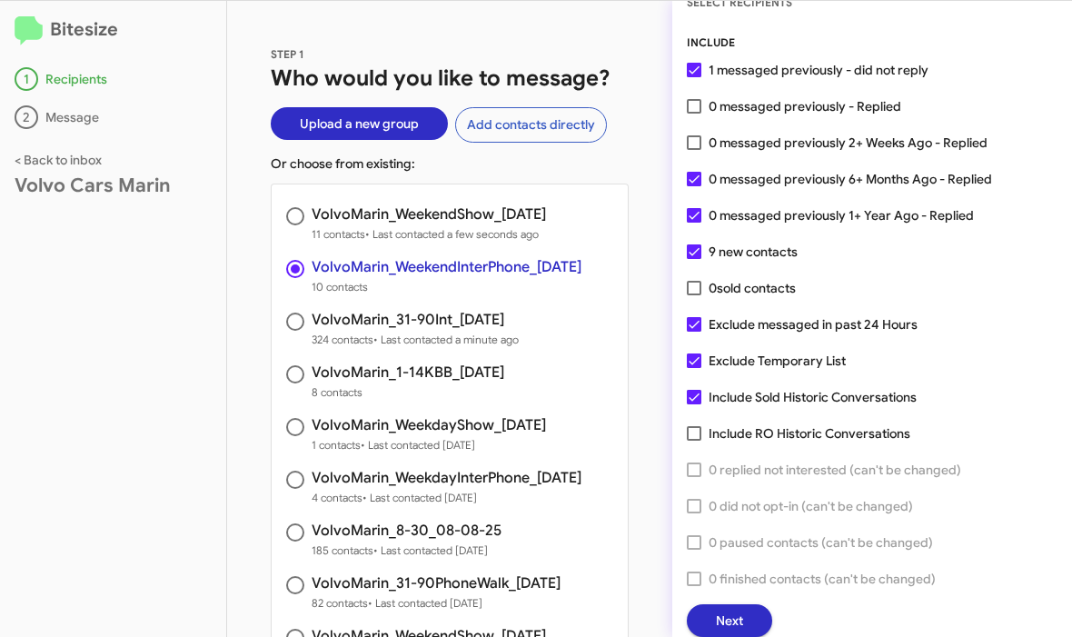
scroll to position [51, 0]
click at [739, 619] on span "Next" at bounding box center [729, 621] width 27 height 33
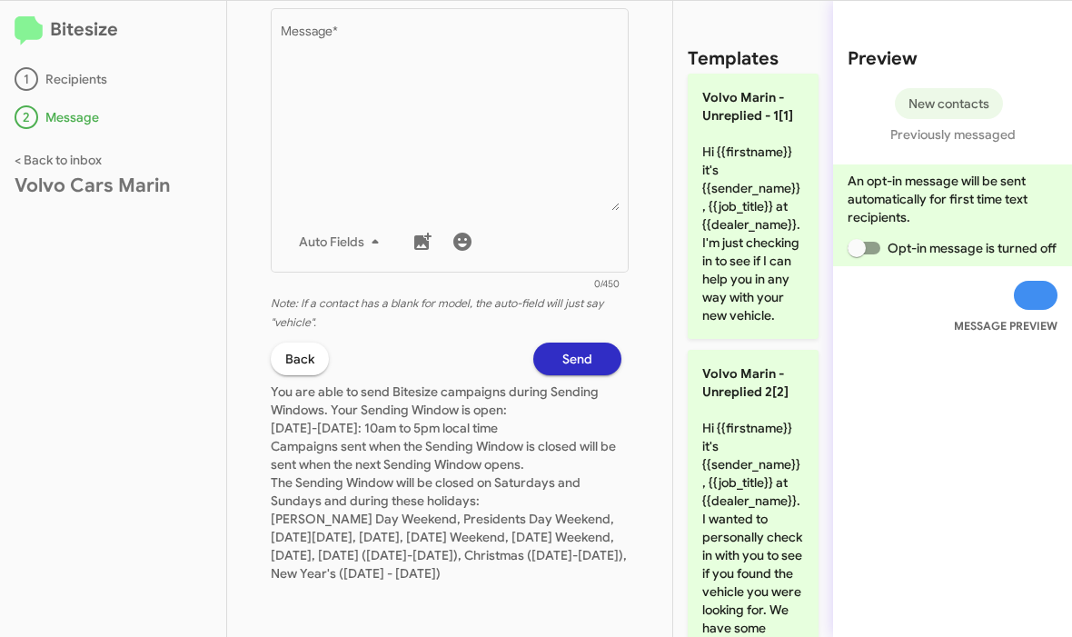
scroll to position [707, 0]
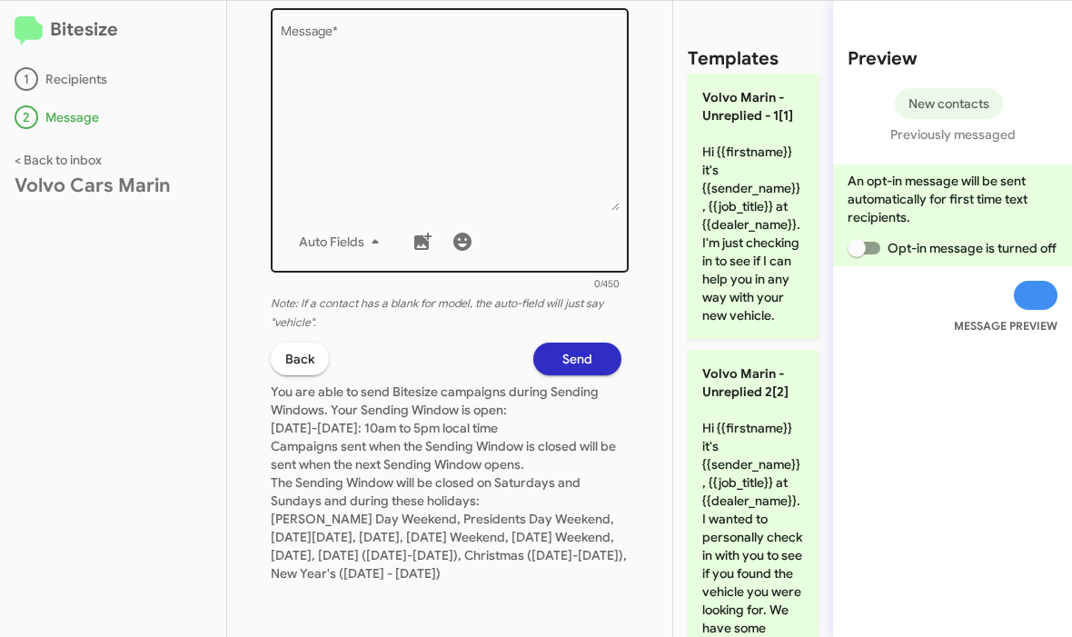
click at [344, 116] on textarea "Message *" at bounding box center [450, 117] width 339 height 185
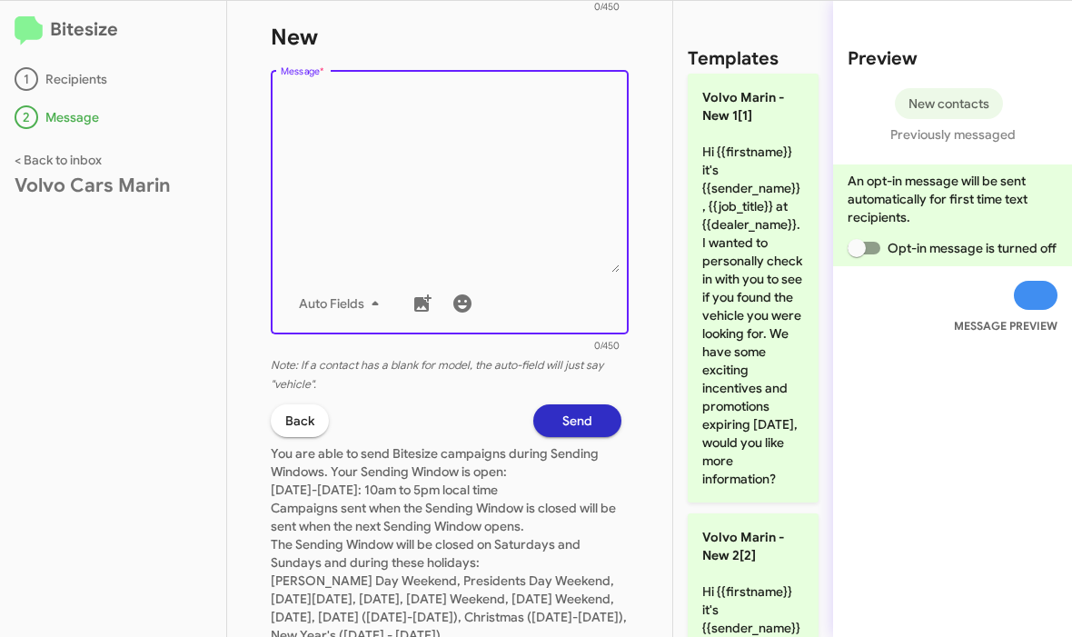
scroll to position [617, 0]
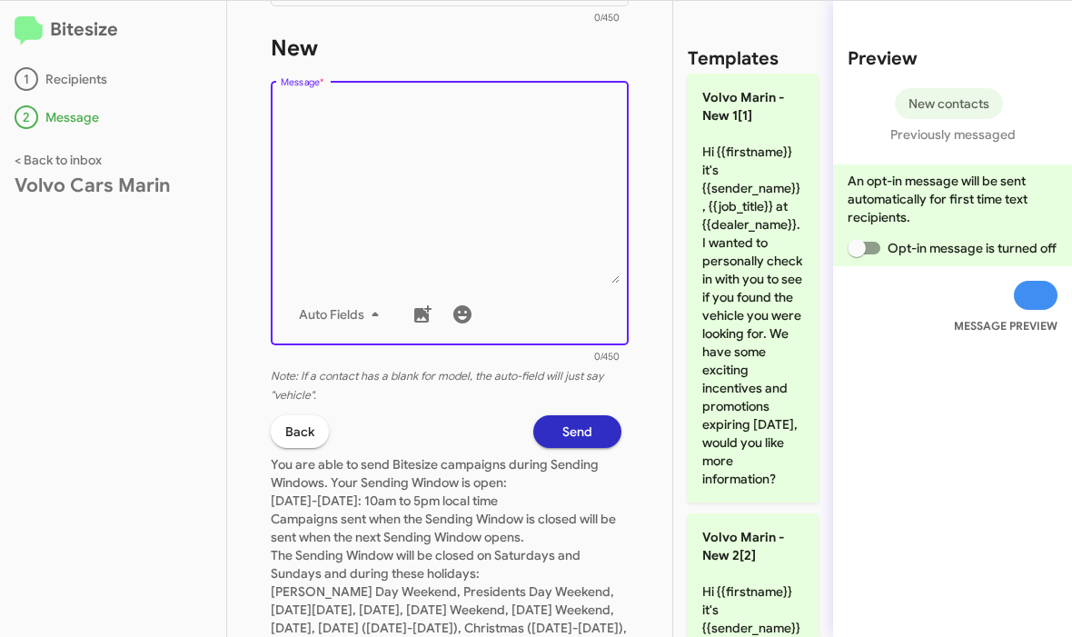
click at [328, 122] on textarea "Message *" at bounding box center [450, 190] width 339 height 185
click at [305, 114] on textarea "Message *" at bounding box center [450, 190] width 339 height 185
click at [308, 121] on textarea "Message *" at bounding box center [450, 190] width 339 height 185
paste textarea "Hi {{firstname}} it's {{sender_name}} at {{dealer_name}}. I saw you connected w…"
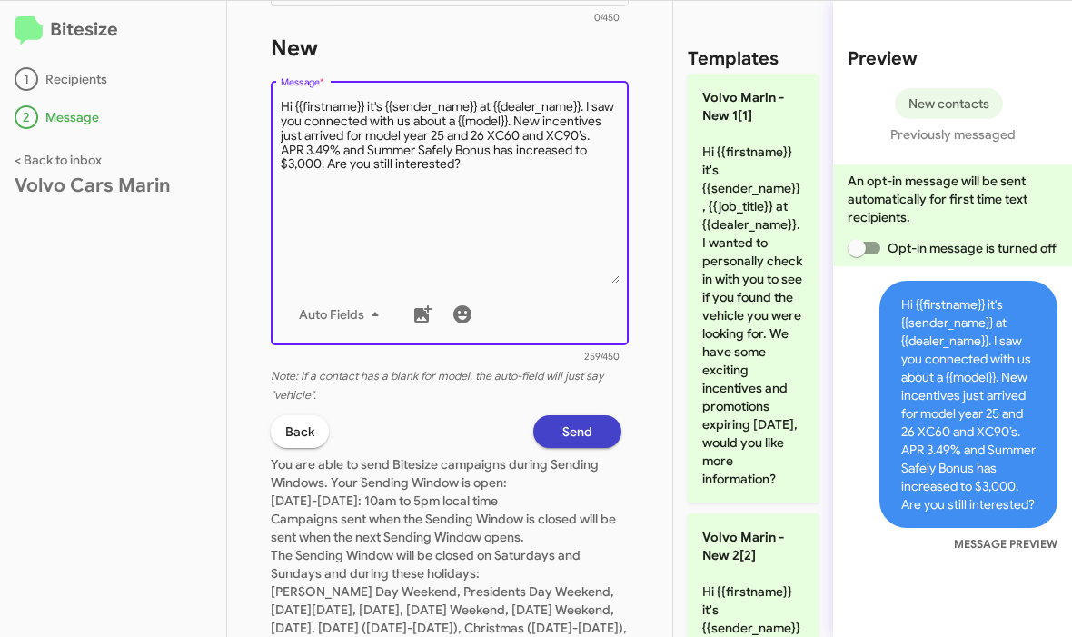
type textarea "Hi {{firstname}} it's {{sender_name}} at {{dealer_name}}. I saw you connected w…"
click at [597, 432] on button "Send" at bounding box center [577, 431] width 88 height 33
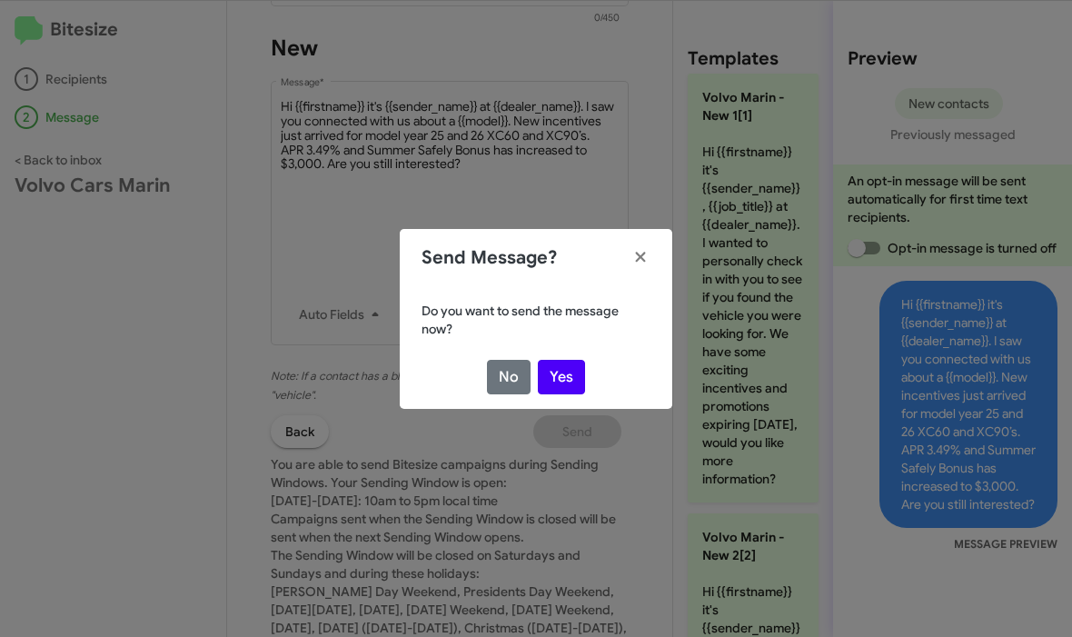
click at [577, 366] on button "Yes" at bounding box center [561, 377] width 47 height 35
